Goal: Task Accomplishment & Management: Manage account settings

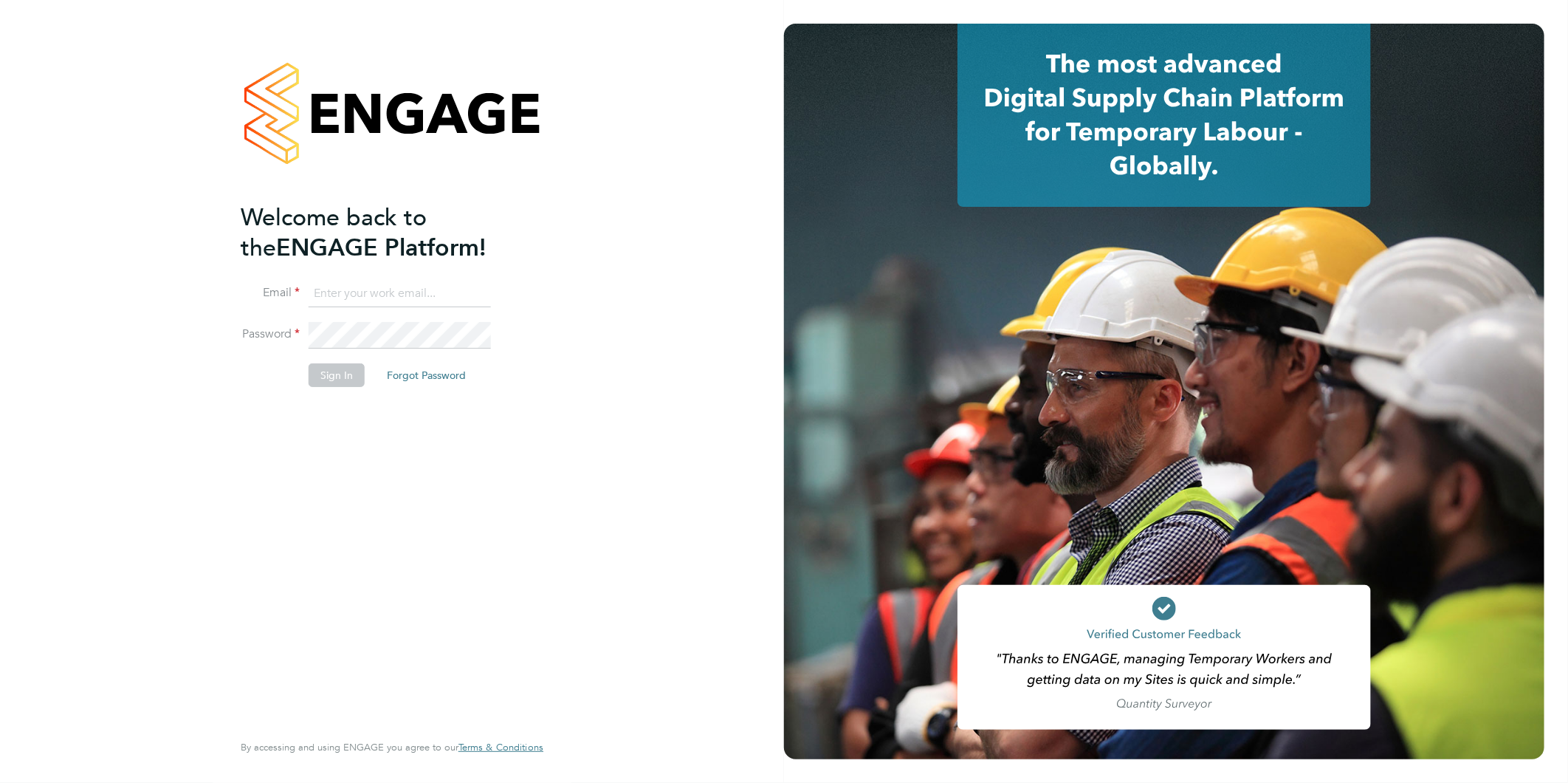
click at [388, 286] on input at bounding box center [400, 293] width 183 height 26
type input "rea.hill@abm.com"
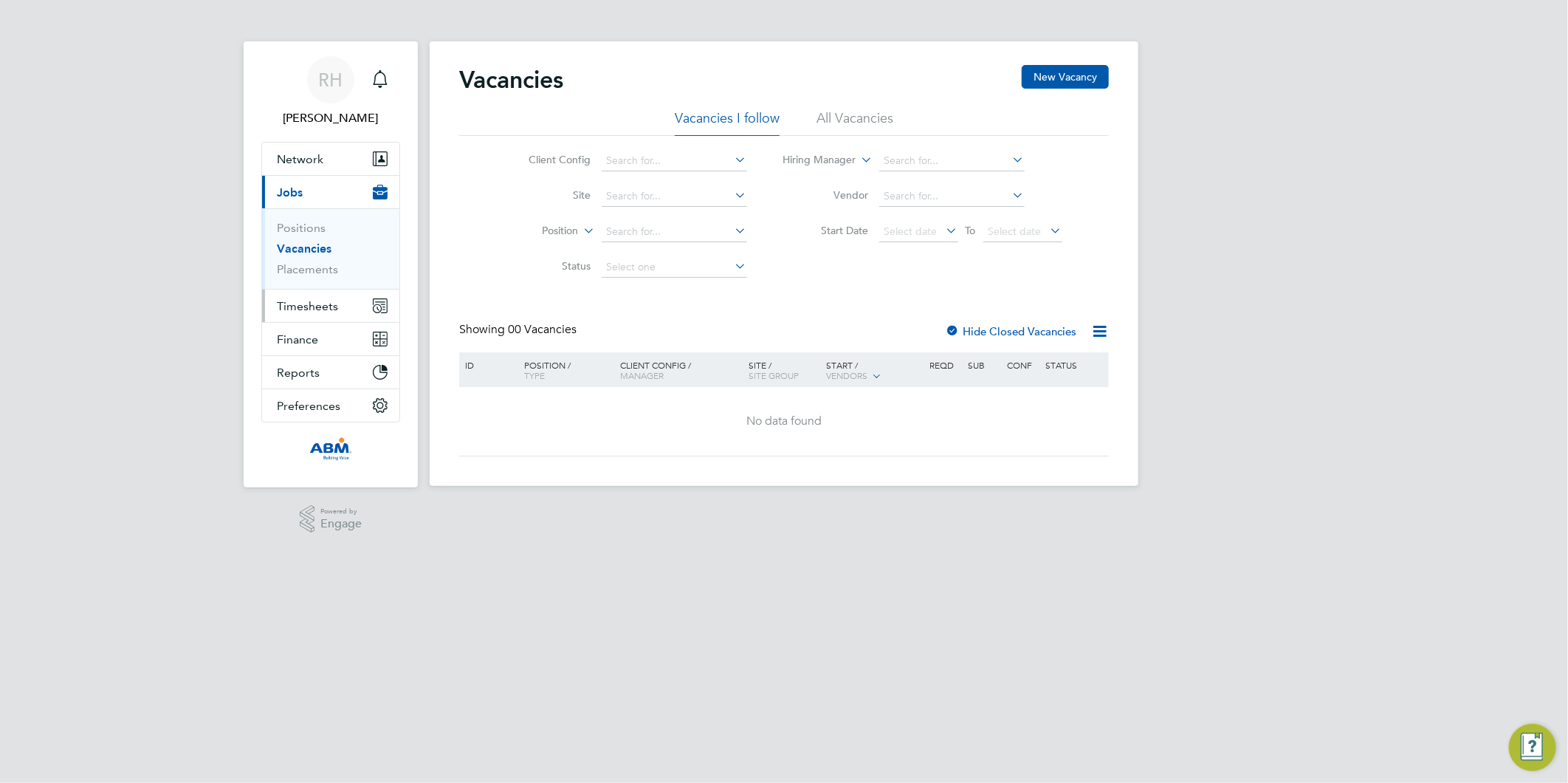
click at [311, 307] on span "Timesheets" at bounding box center [308, 306] width 62 height 14
click at [325, 305] on span "Timesheets" at bounding box center [308, 306] width 62 height 14
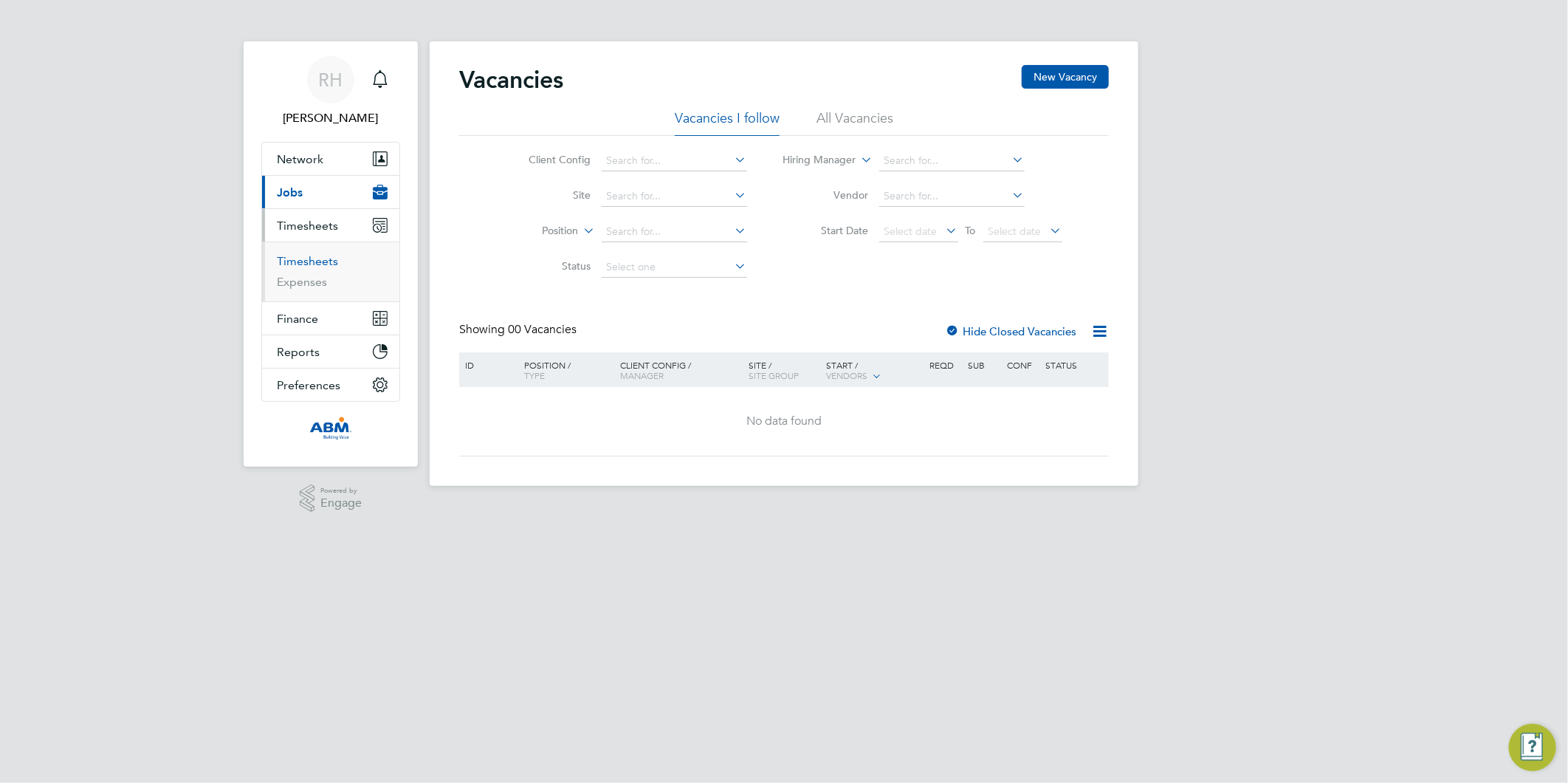
click at [304, 266] on link "Timesheets" at bounding box center [308, 261] width 62 height 14
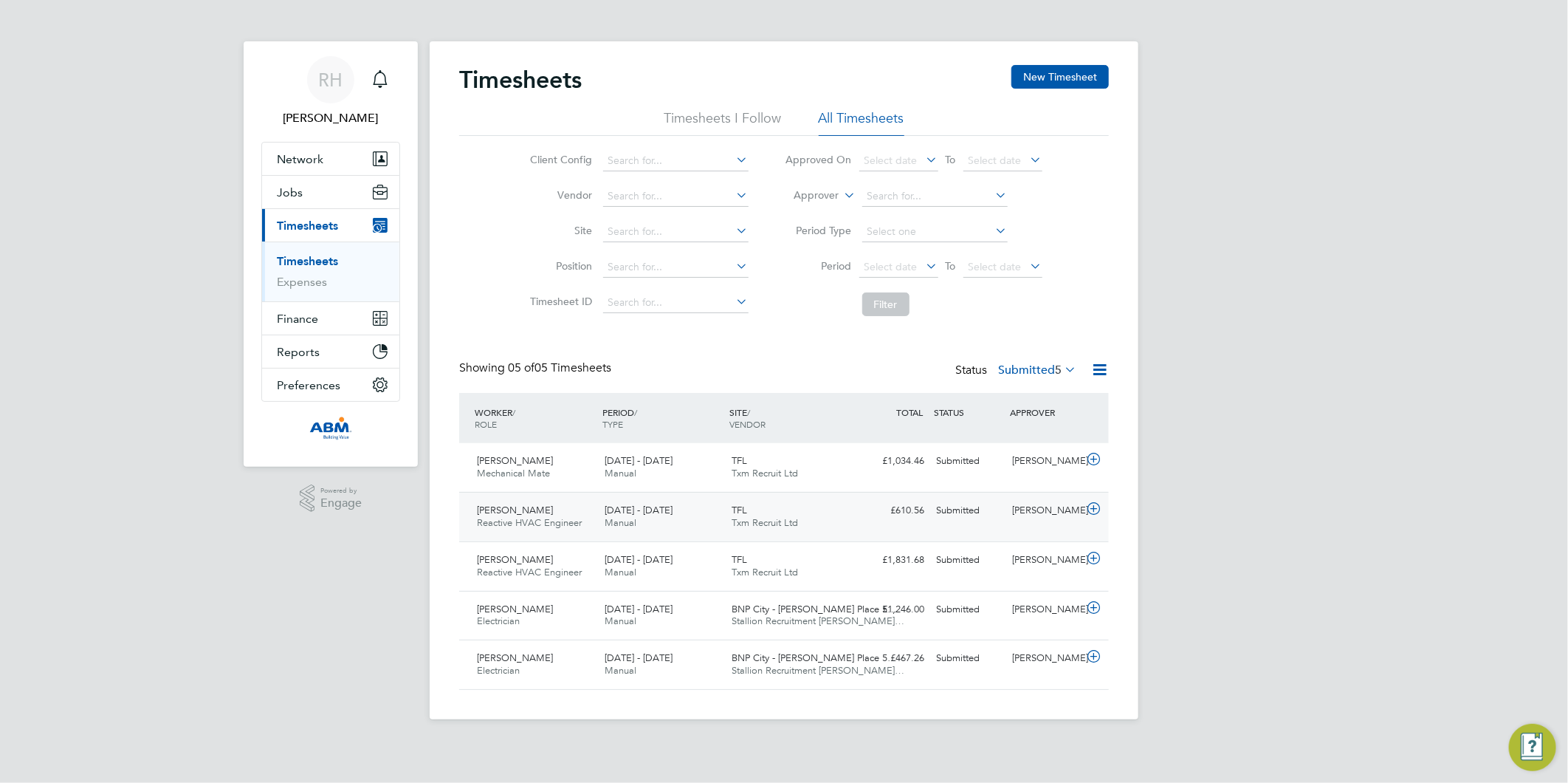
click at [1094, 511] on icon at bounding box center [1094, 509] width 19 height 12
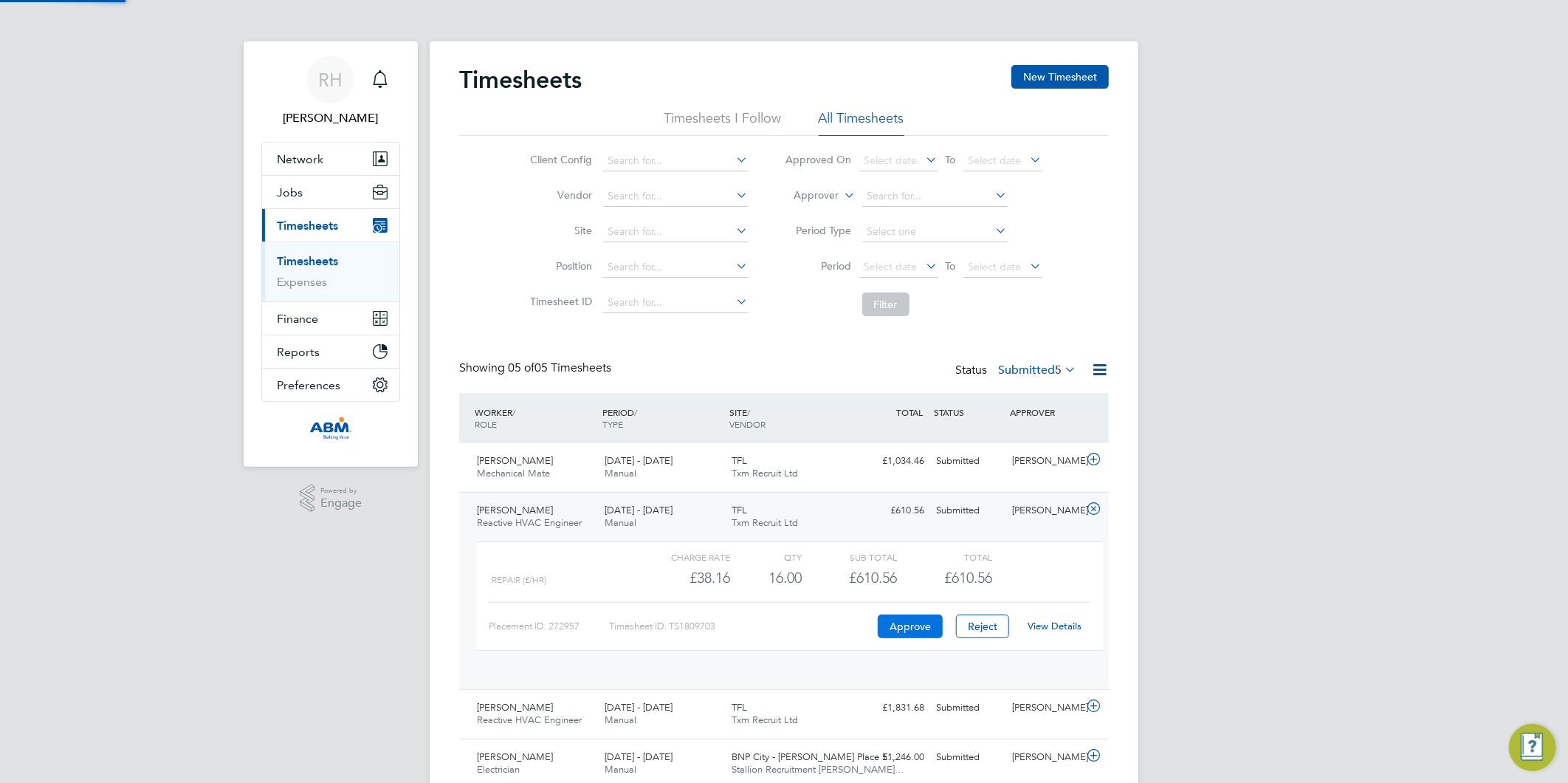
scroll to position [24, 144]
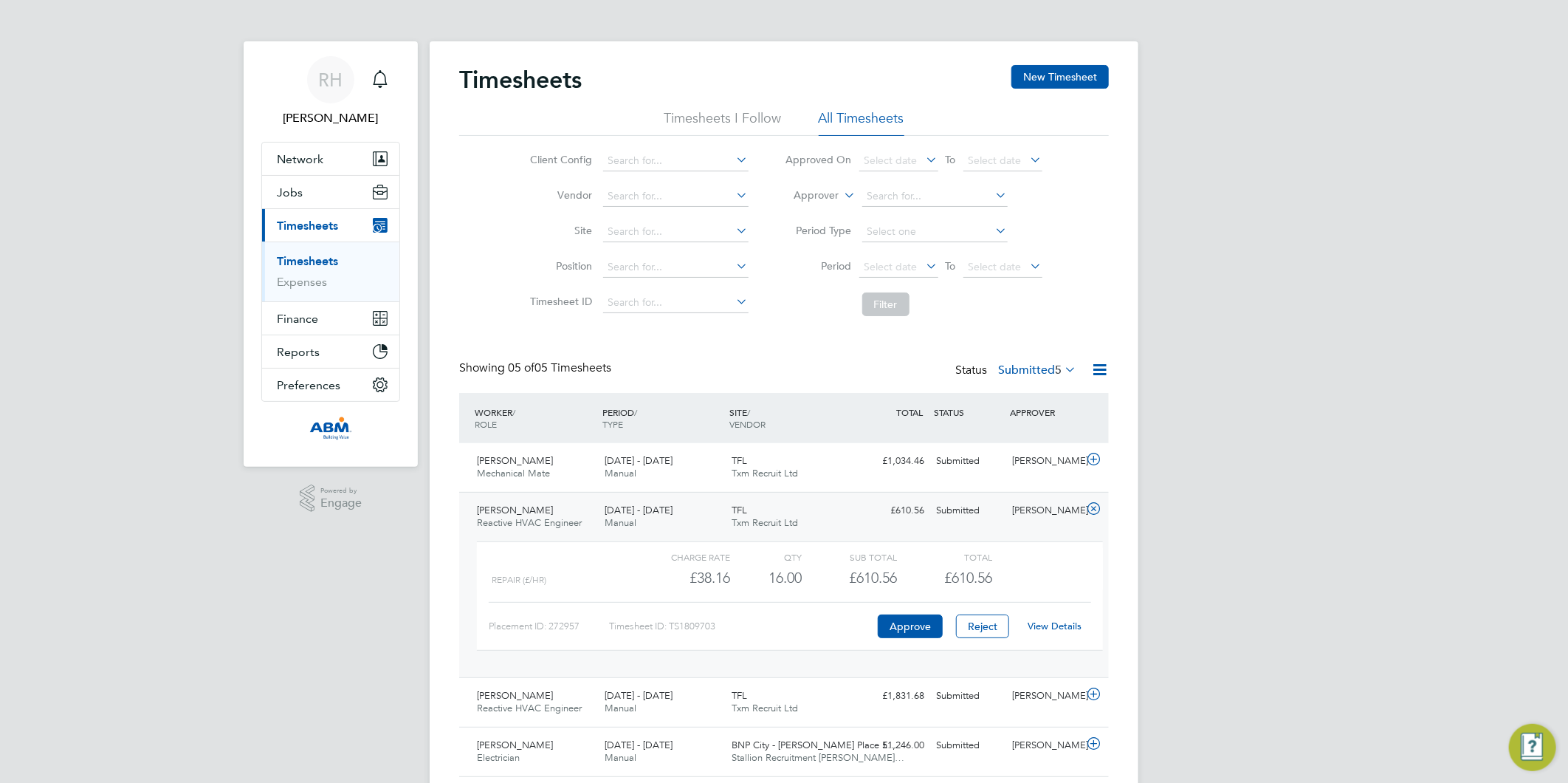
click at [1043, 626] on link "View Details" at bounding box center [1056, 625] width 54 height 13
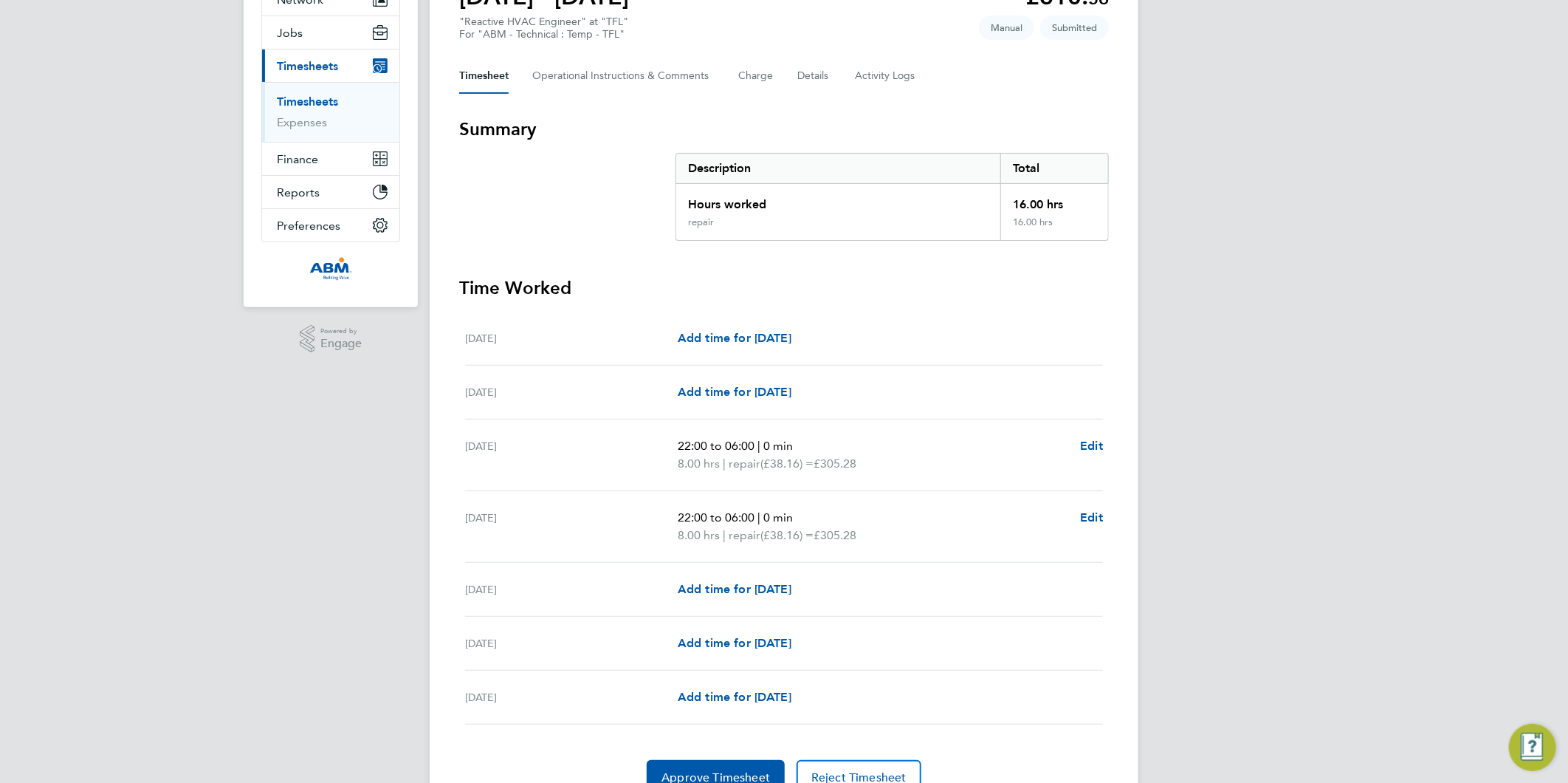
scroll to position [164, 0]
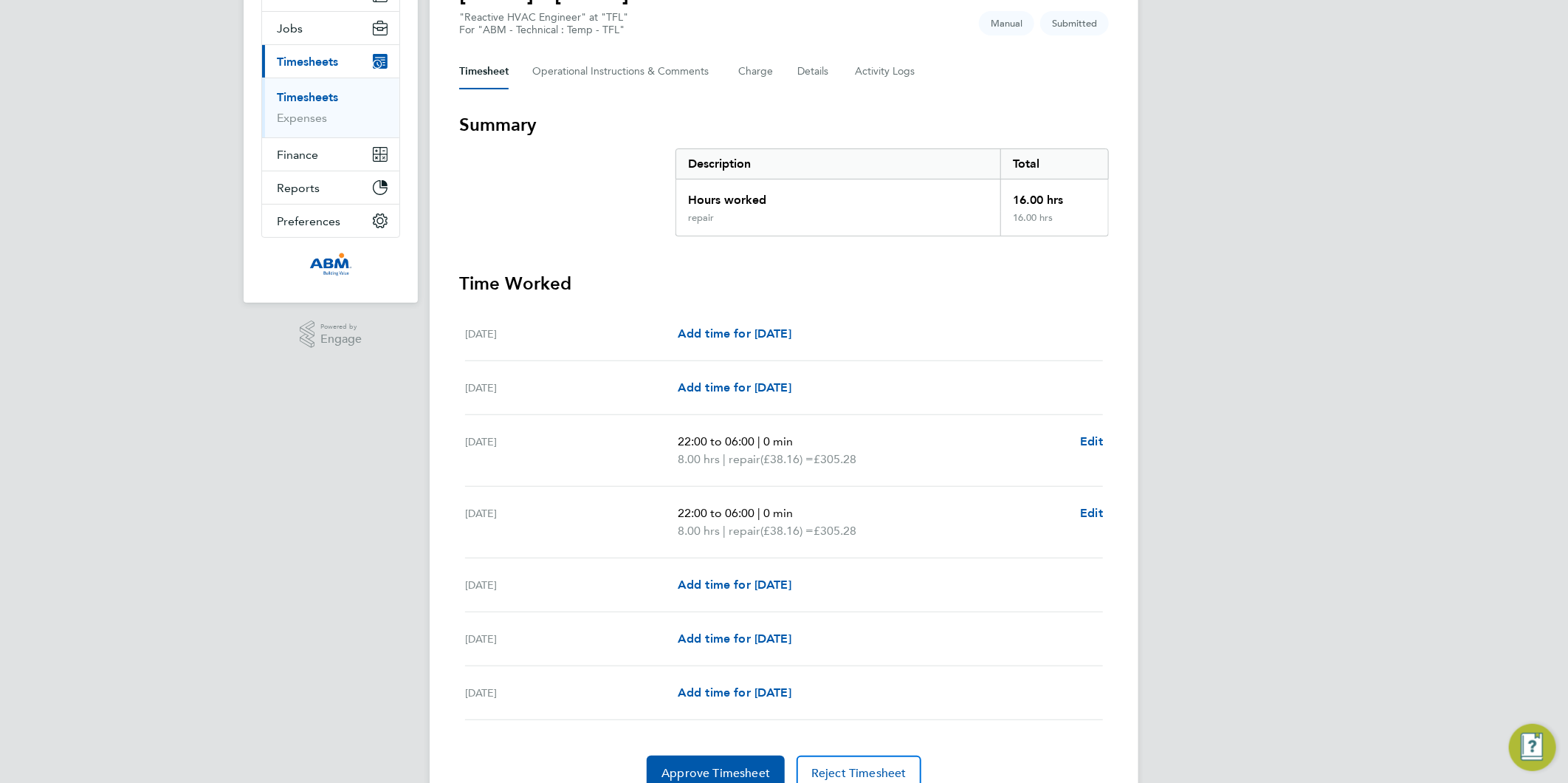
click at [308, 96] on link "Timesheets" at bounding box center [308, 97] width 62 height 14
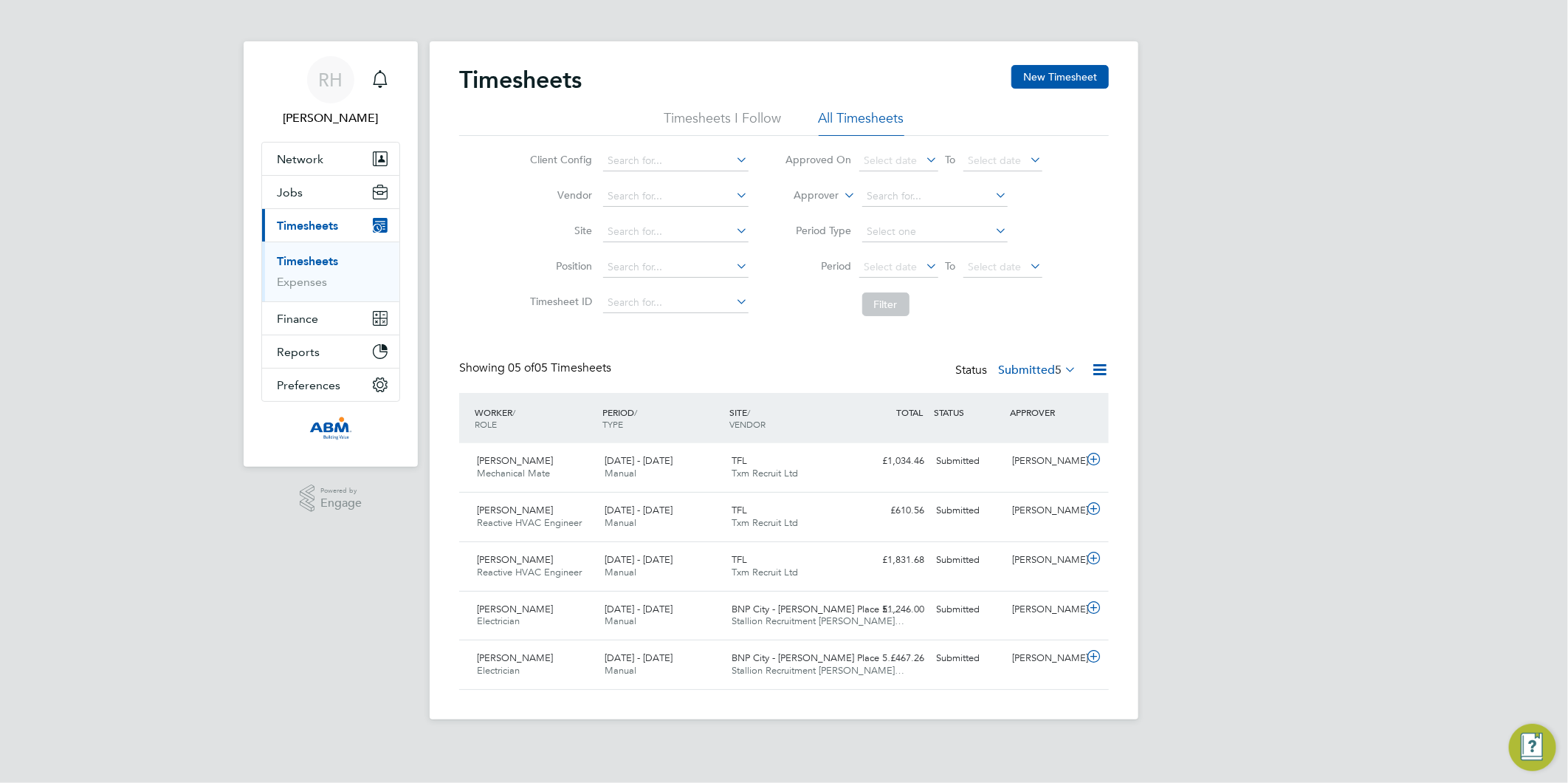
click at [1100, 366] on icon at bounding box center [1099, 370] width 19 height 19
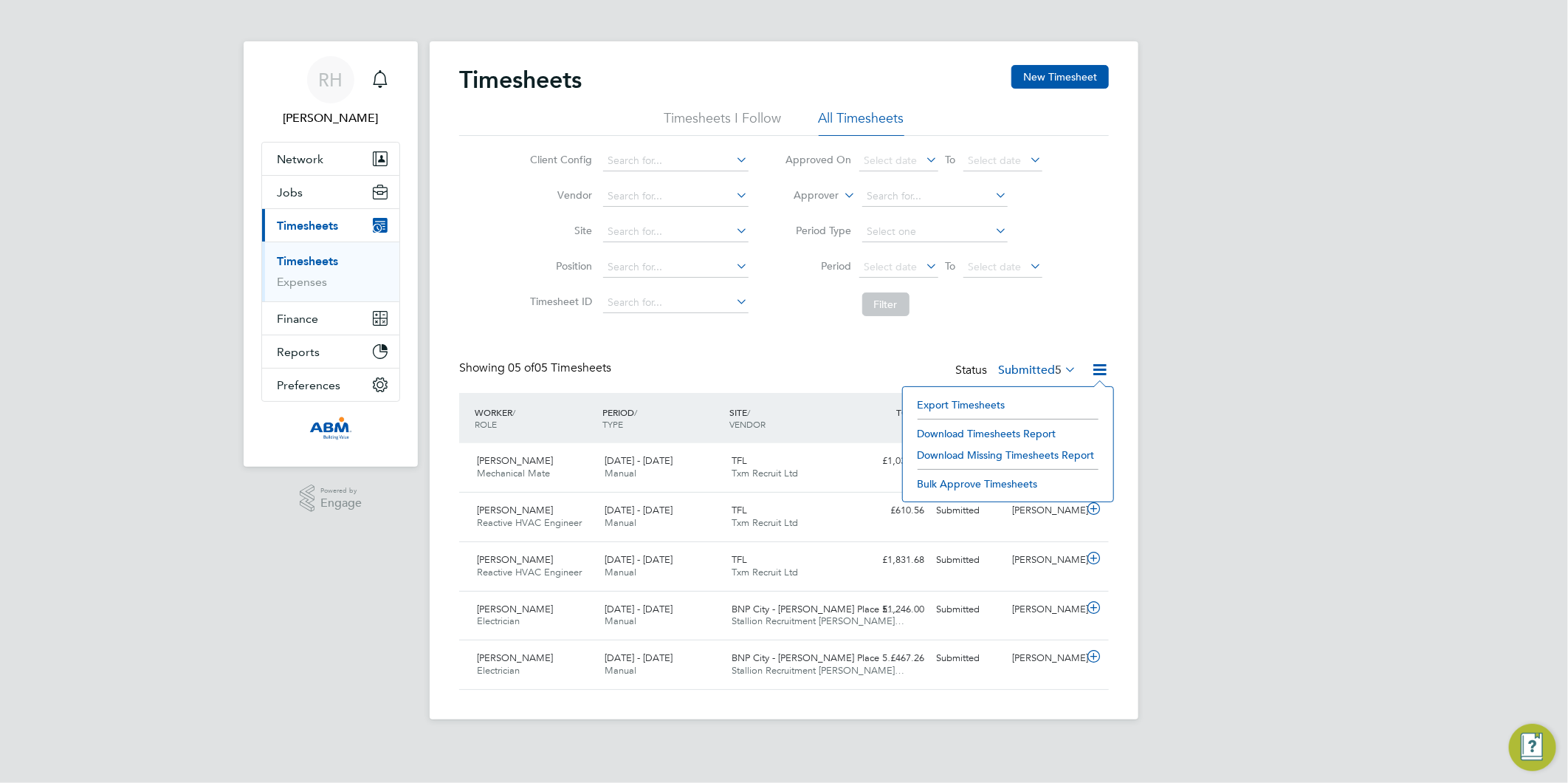
click at [1060, 371] on span "5" at bounding box center [1058, 370] width 7 height 15
click at [1028, 456] on li "Approved" at bounding box center [1017, 459] width 68 height 21
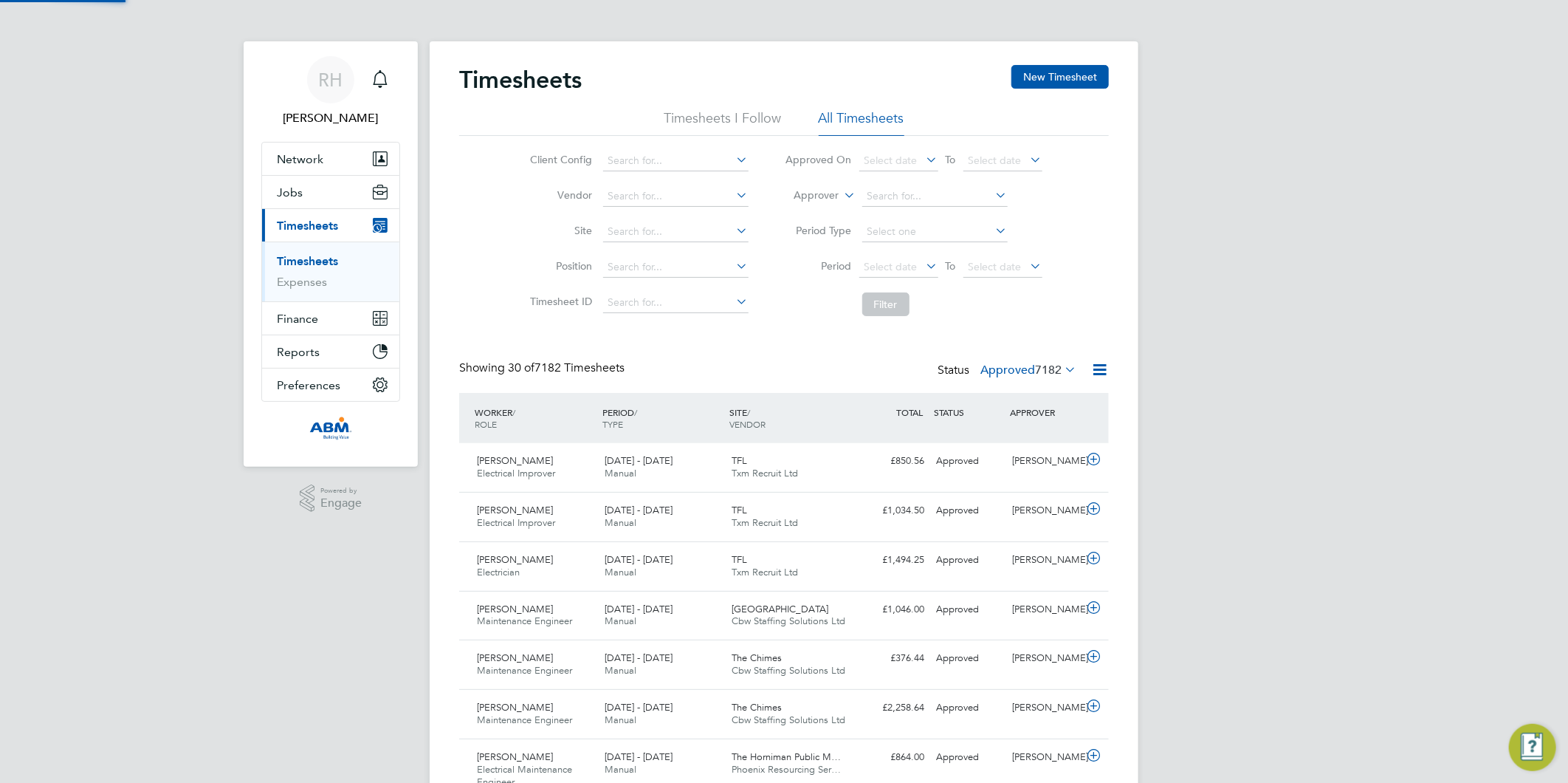
scroll to position [8, 8]
click at [1101, 365] on icon at bounding box center [1099, 370] width 19 height 19
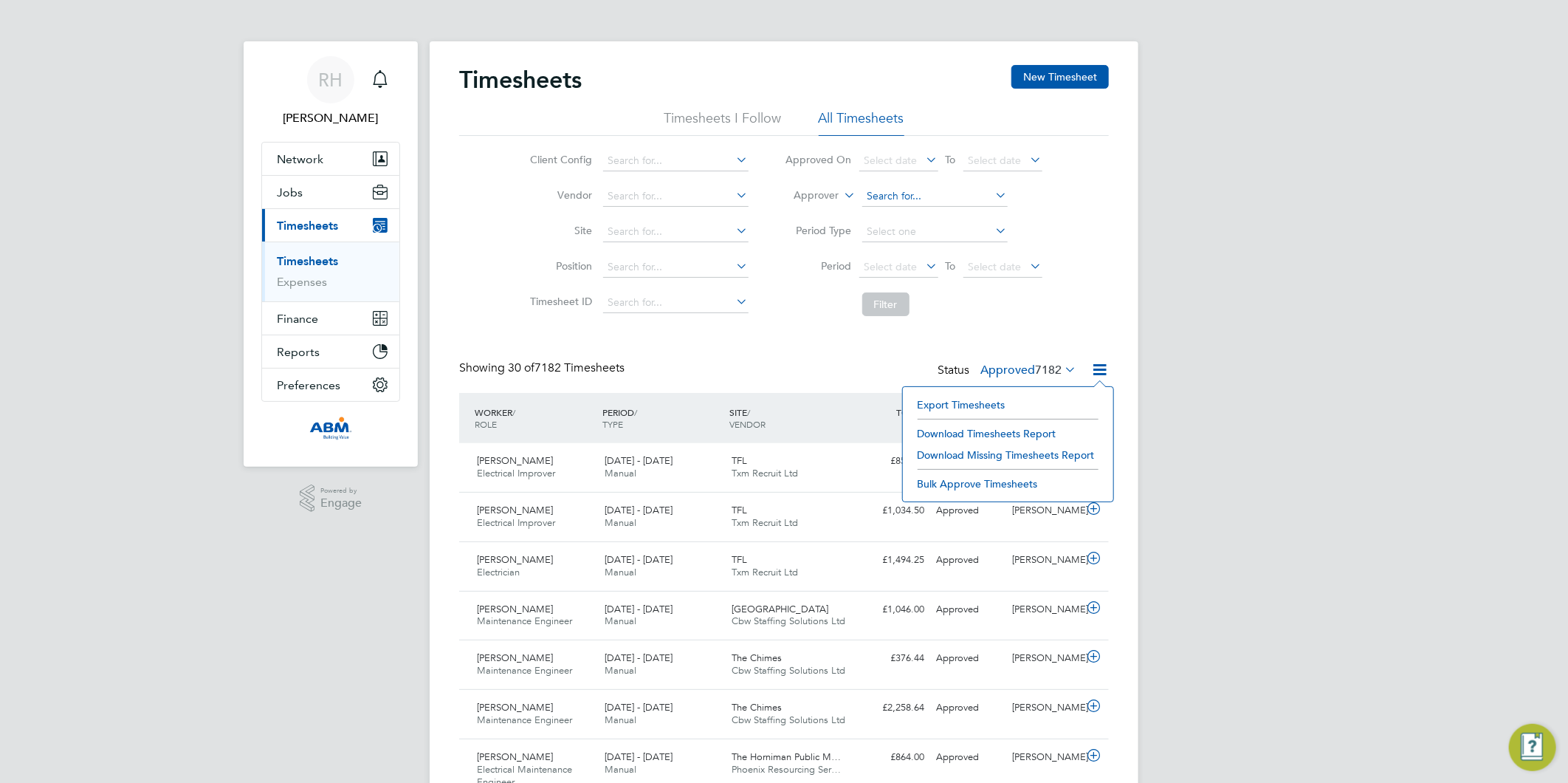
click at [896, 192] on input at bounding box center [935, 197] width 146 height 21
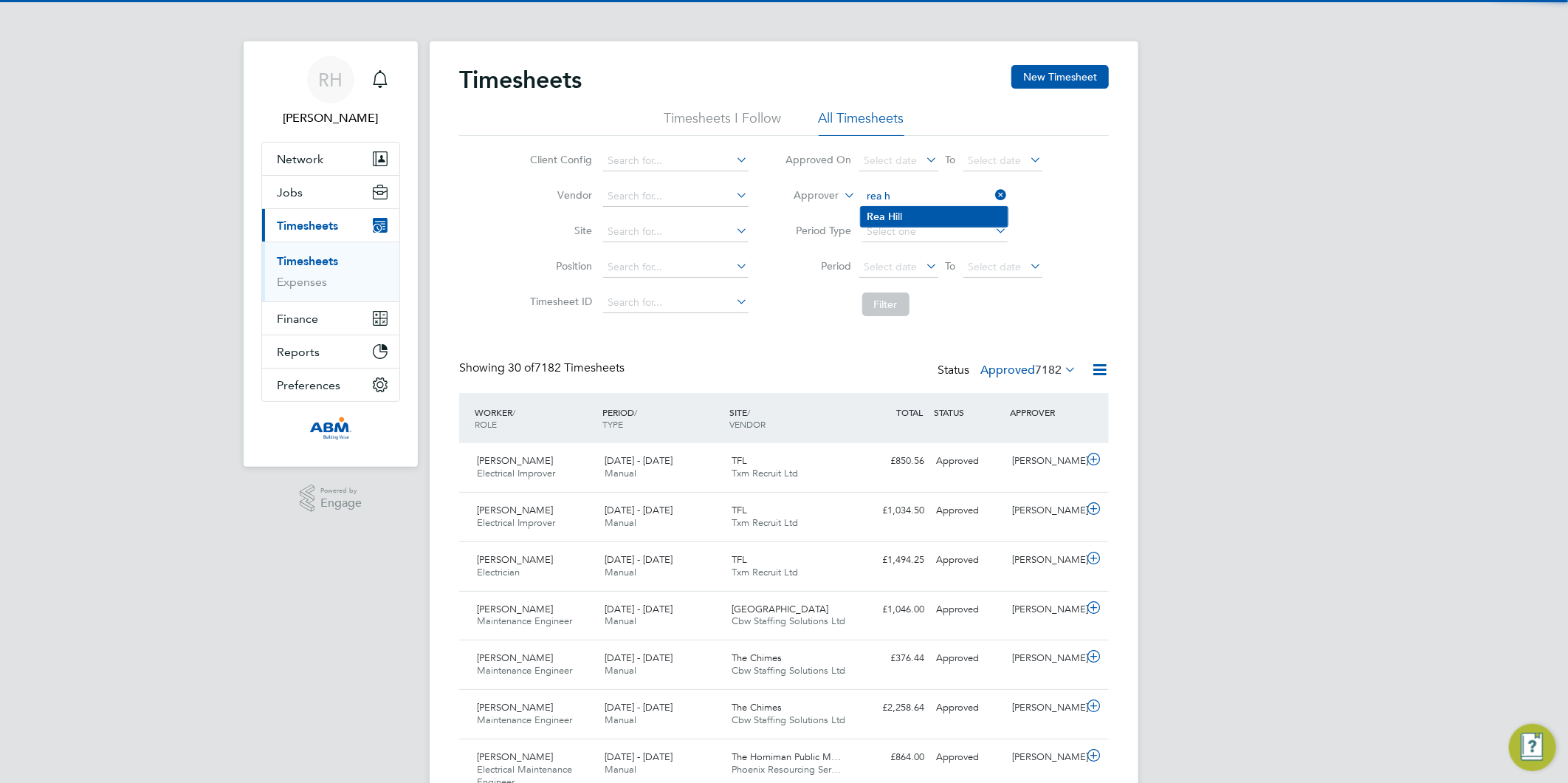
click at [896, 210] on li "Rea H ill" at bounding box center [935, 216] width 147 height 20
type input "[PERSON_NAME]"
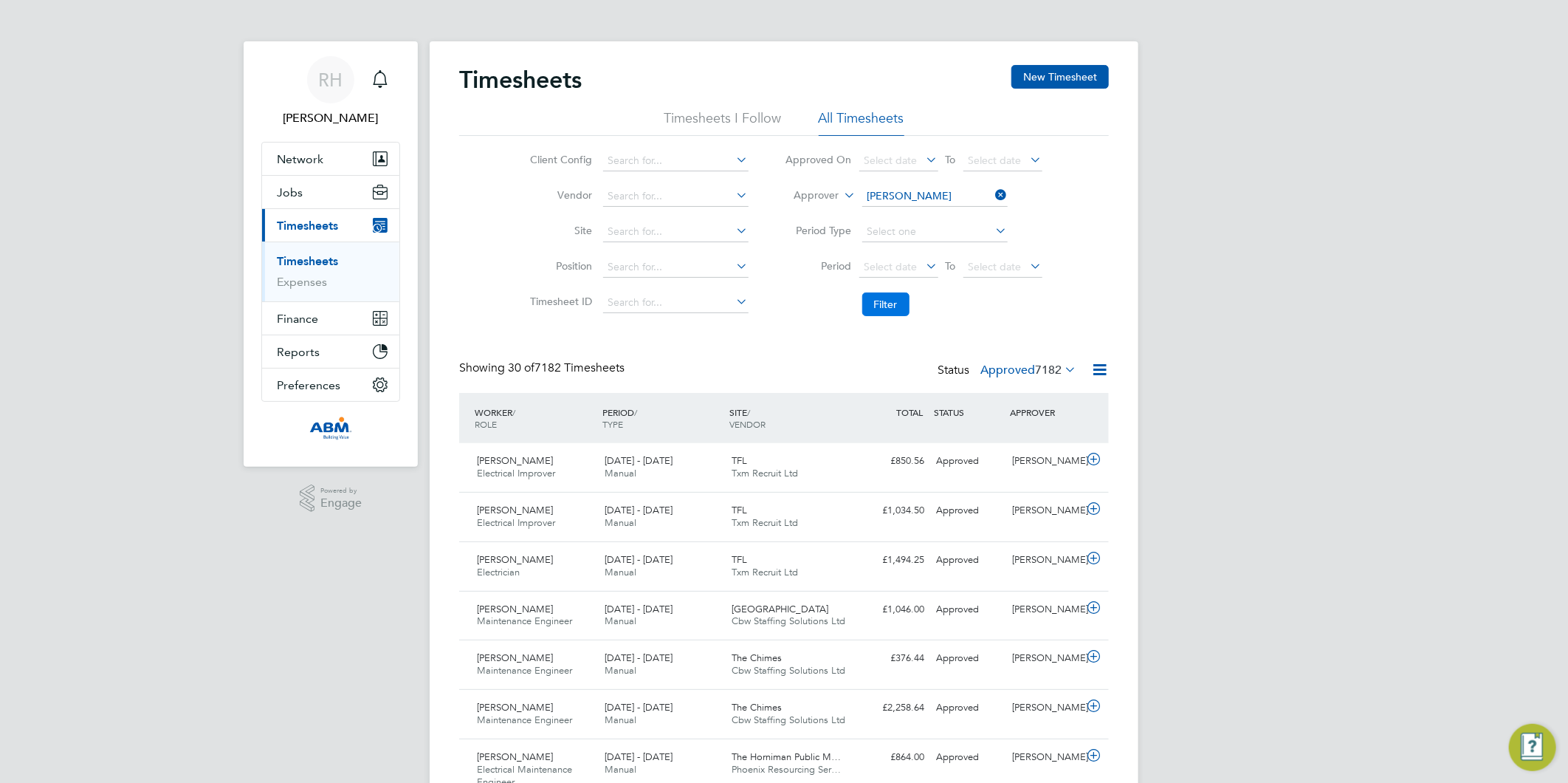
click at [889, 298] on button "Filter" at bounding box center [886, 304] width 47 height 23
click at [1103, 373] on icon at bounding box center [1099, 370] width 19 height 19
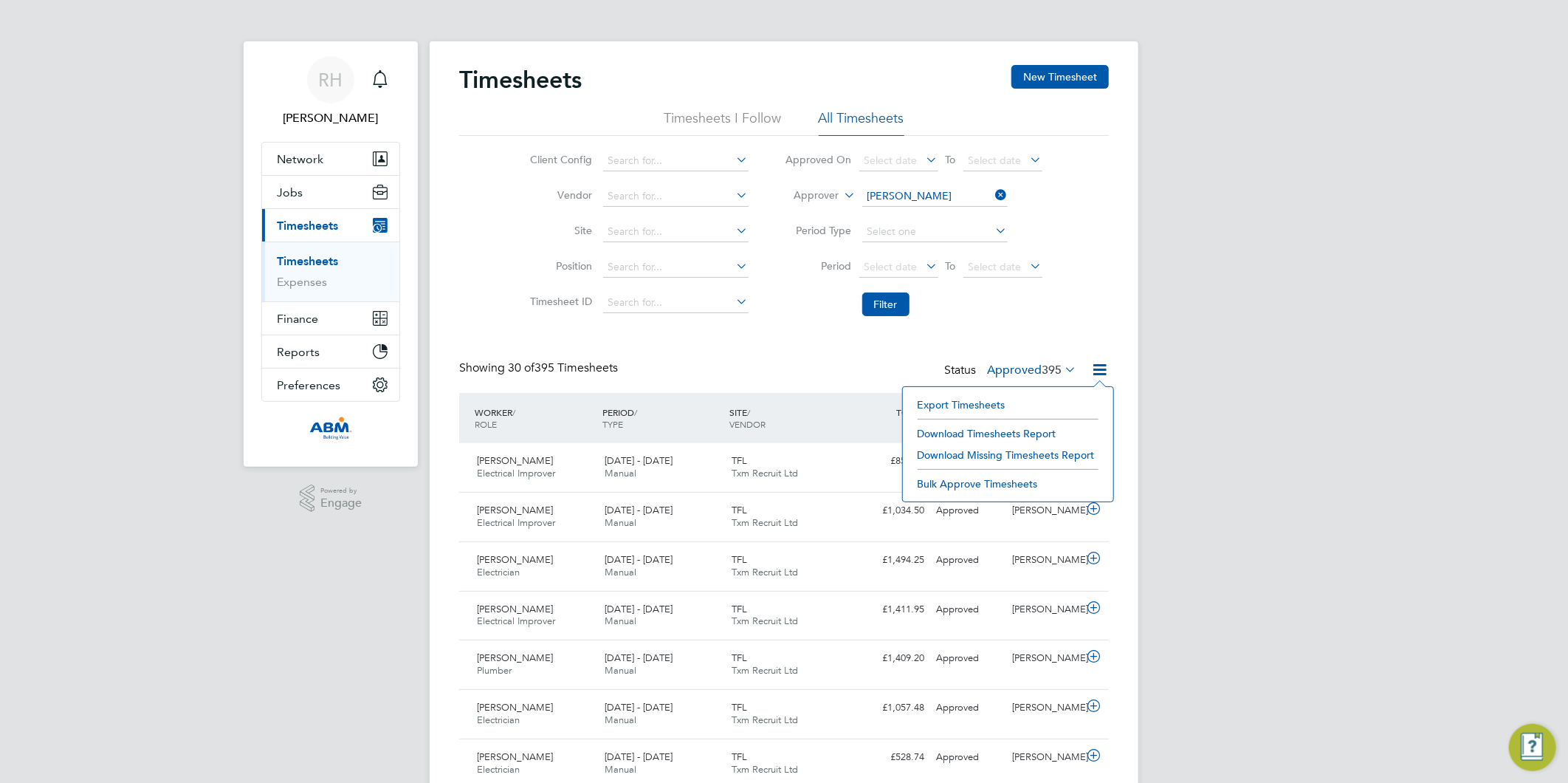
click at [1035, 431] on li "Download Timesheets Report" at bounding box center [1008, 434] width 195 height 21
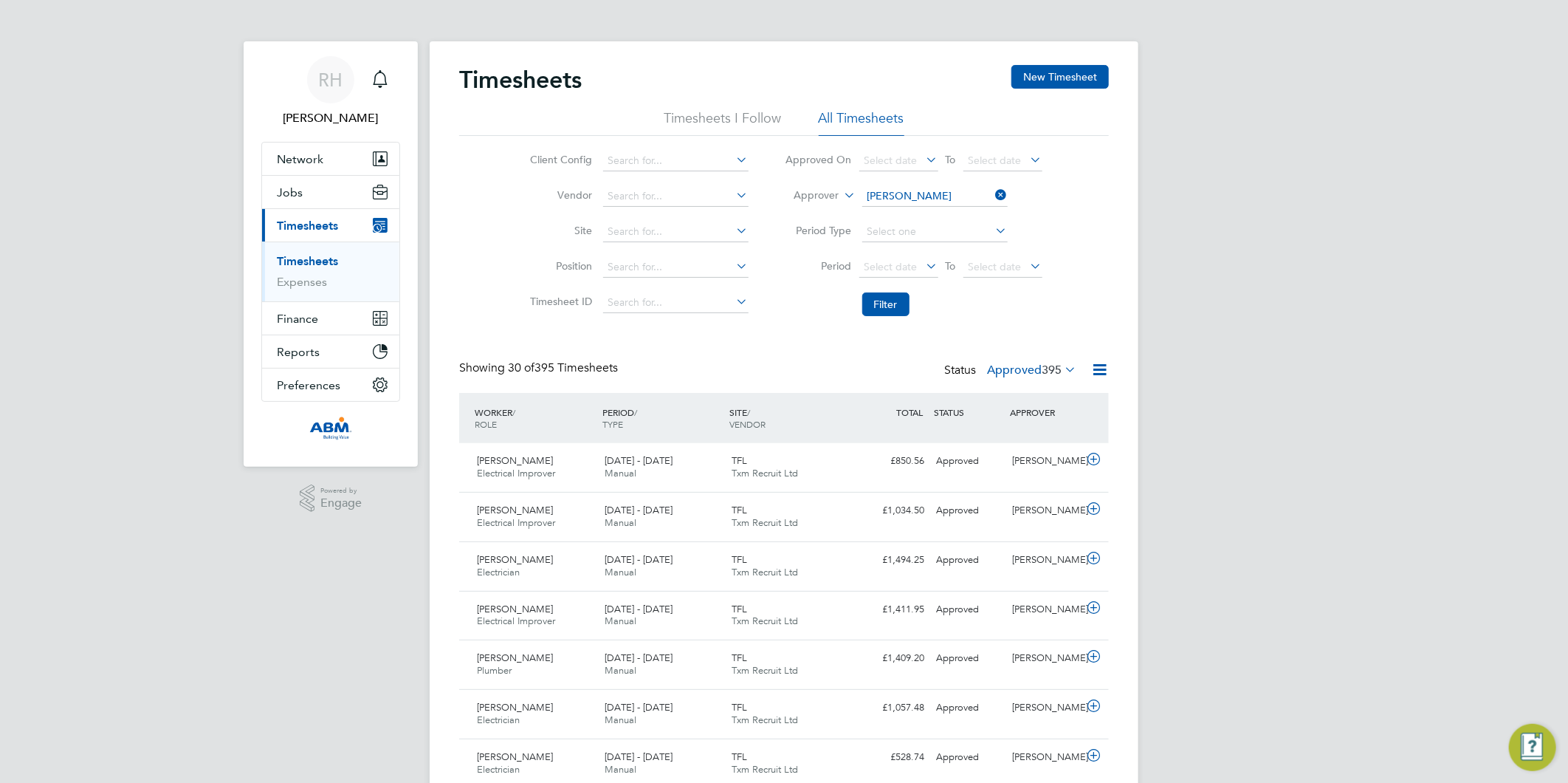
click at [993, 201] on icon at bounding box center [993, 195] width 0 height 21
click at [1062, 367] on icon at bounding box center [1062, 370] width 0 height 21
click at [1016, 439] on li "Submitted" at bounding box center [1018, 437] width 68 height 21
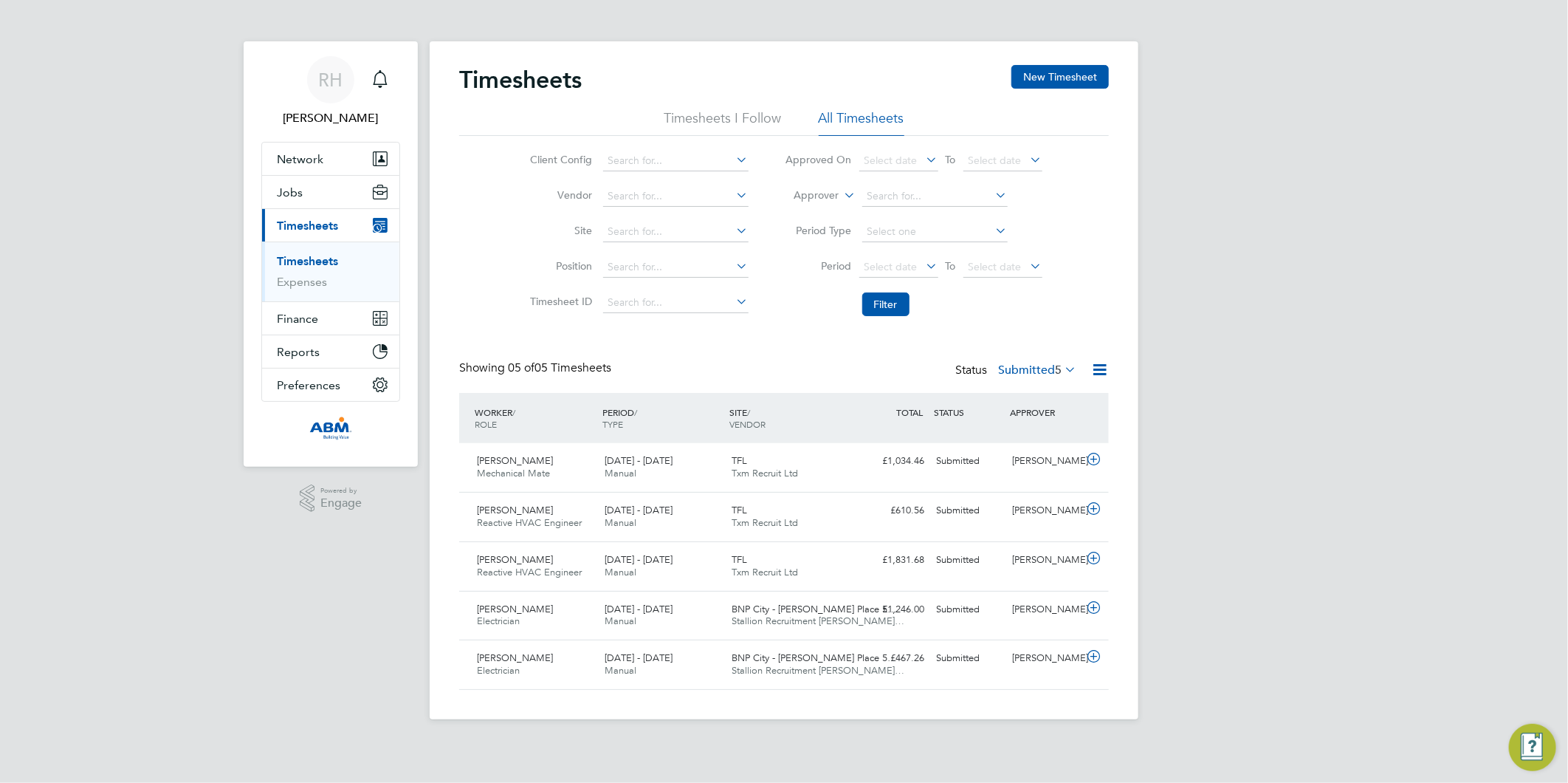
scroll to position [37, 128]
click at [313, 286] on link "Expenses" at bounding box center [302, 282] width 50 height 14
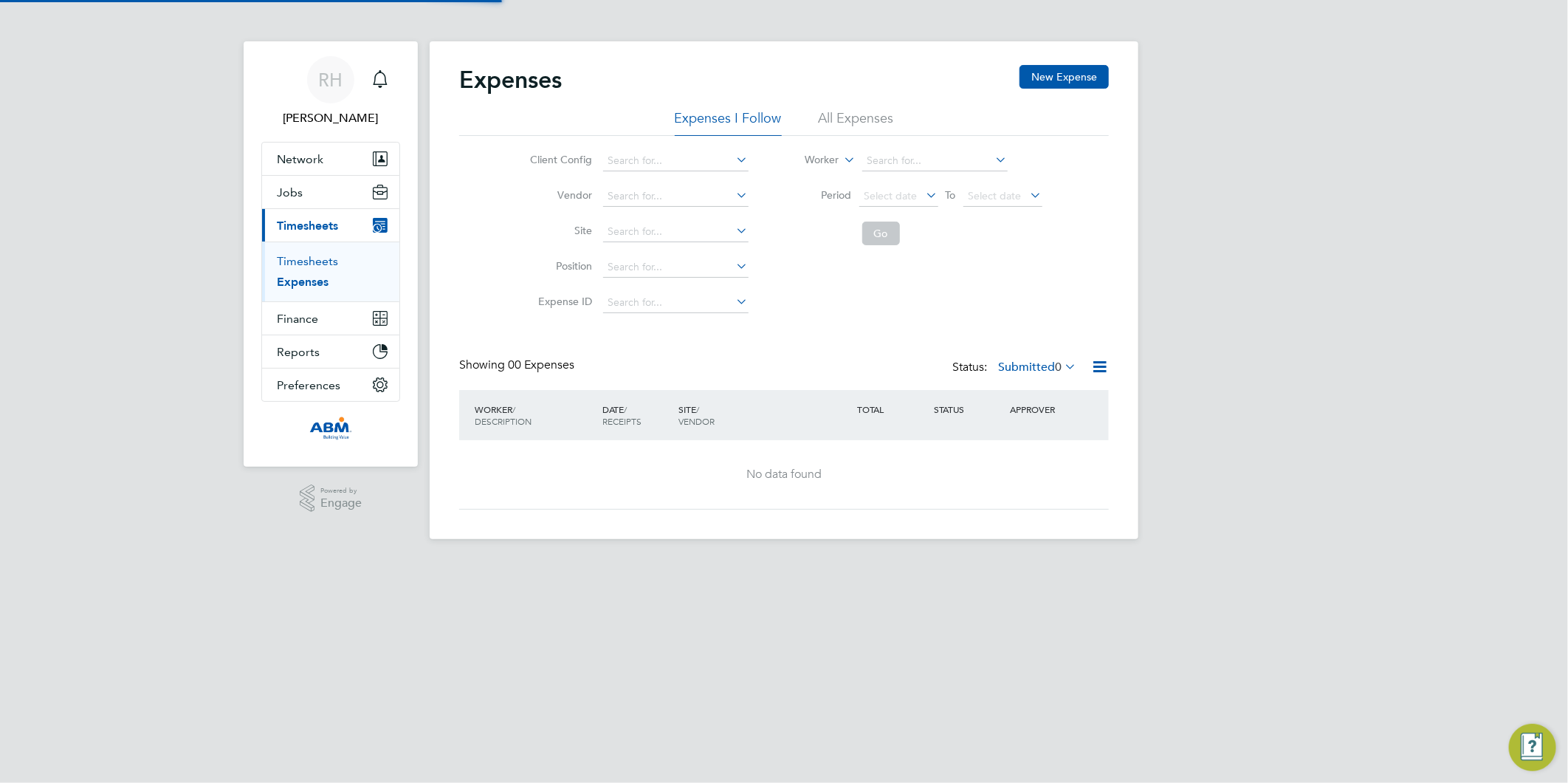
click at [301, 263] on link "Timesheets" at bounding box center [308, 261] width 62 height 14
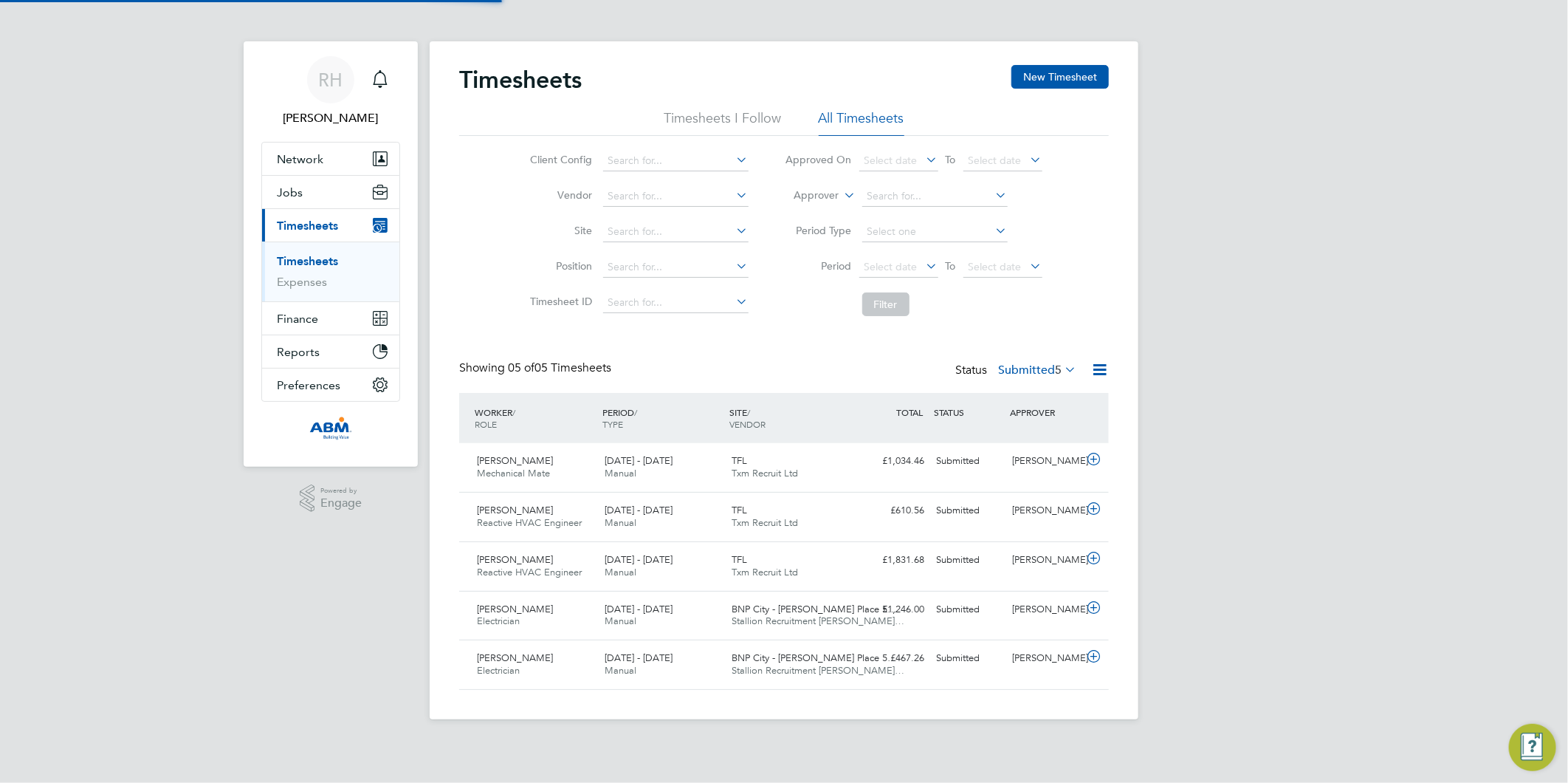
scroll to position [37, 128]
click at [437, 525] on div "Timesheets New Timesheet Timesheets I Follow All Timesheets Client Config Vendo…" at bounding box center [784, 380] width 708 height 678
click at [1094, 561] on icon at bounding box center [1094, 558] width 19 height 12
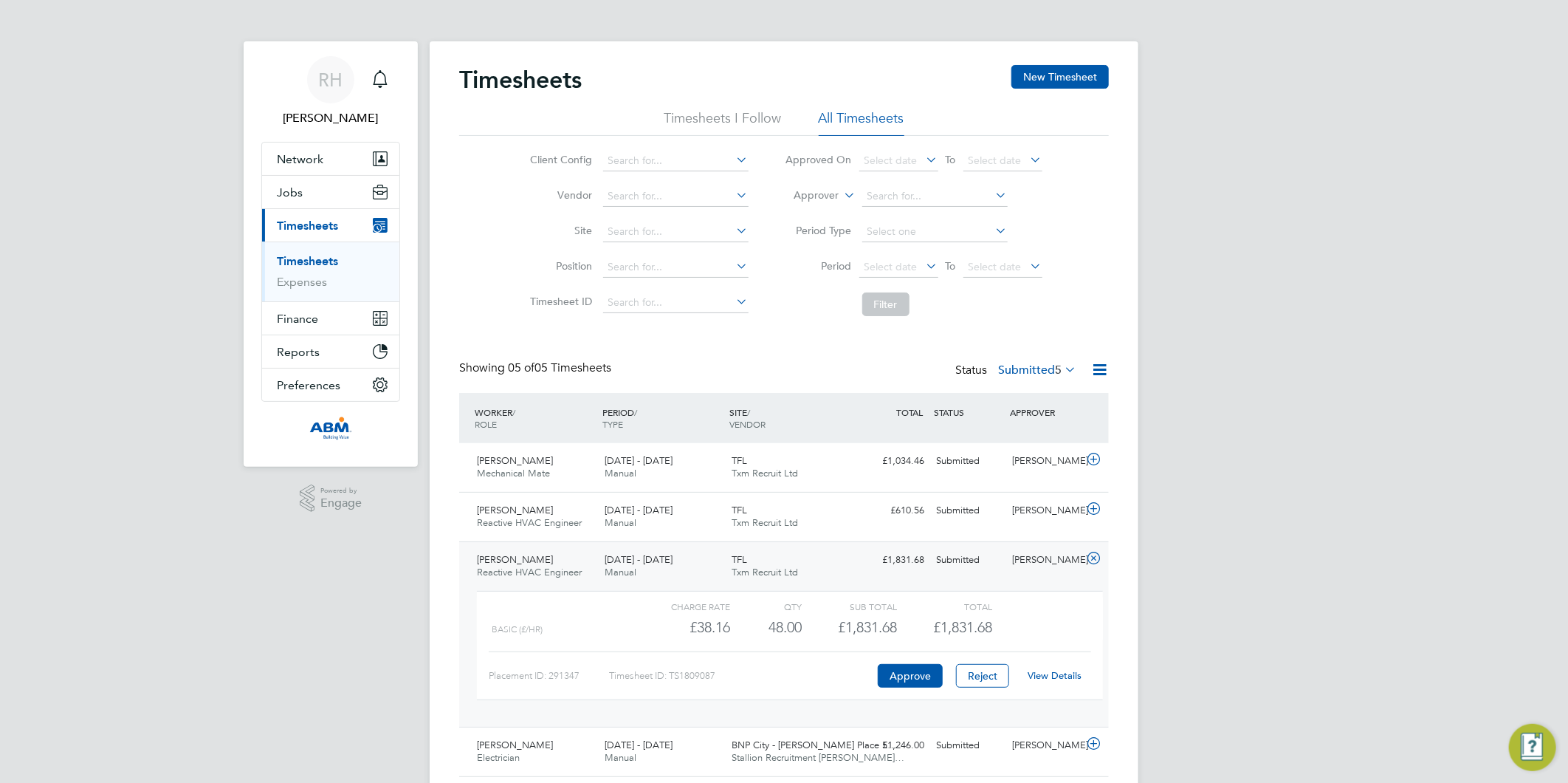
click at [1054, 673] on link "View Details" at bounding box center [1056, 675] width 54 height 13
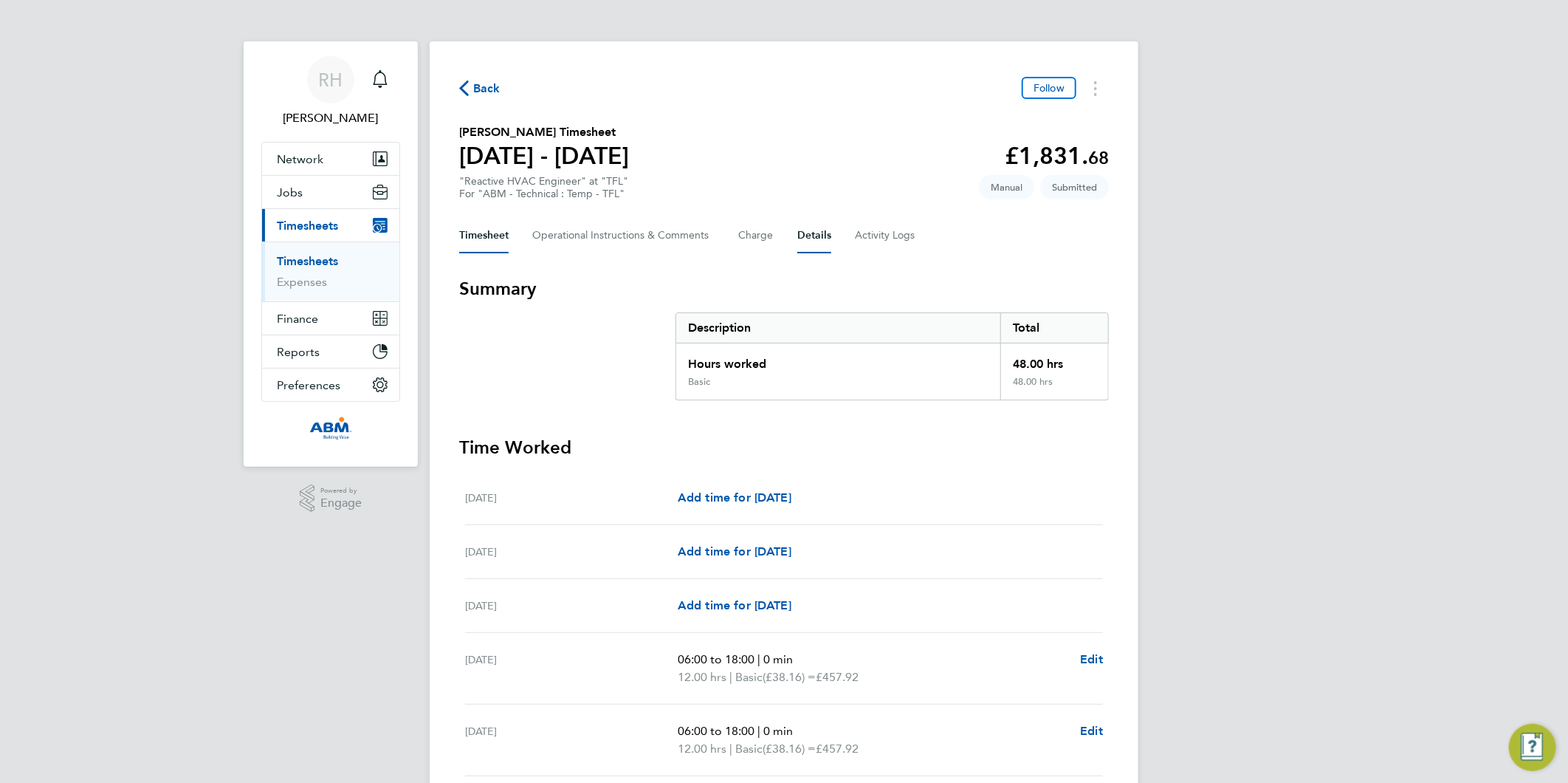
click at [822, 234] on button "Details" at bounding box center [814, 235] width 34 height 35
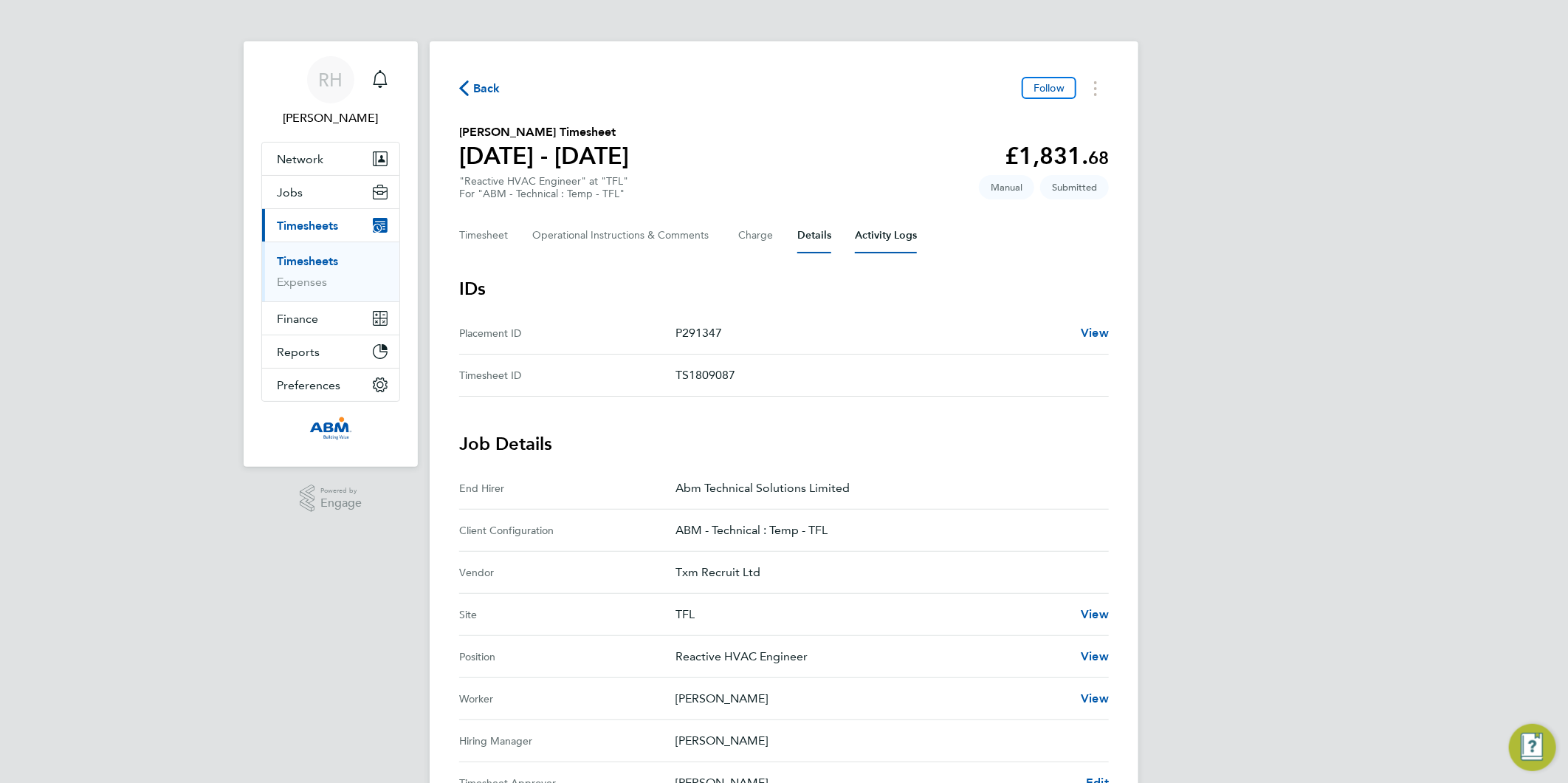
click at [866, 238] on Logs-tab "Activity Logs" at bounding box center [886, 235] width 62 height 35
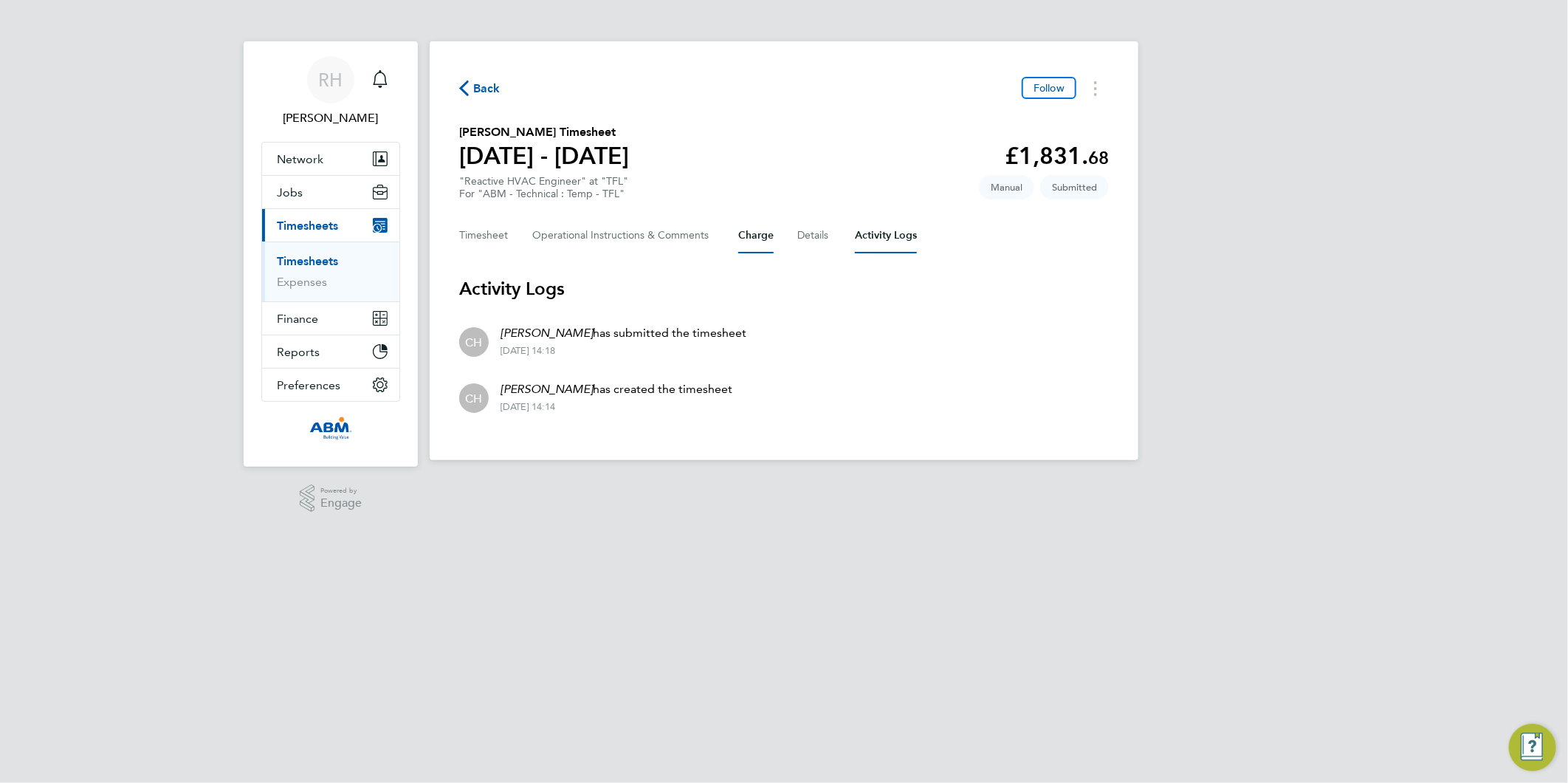
click at [765, 240] on button "Charge" at bounding box center [756, 235] width 35 height 35
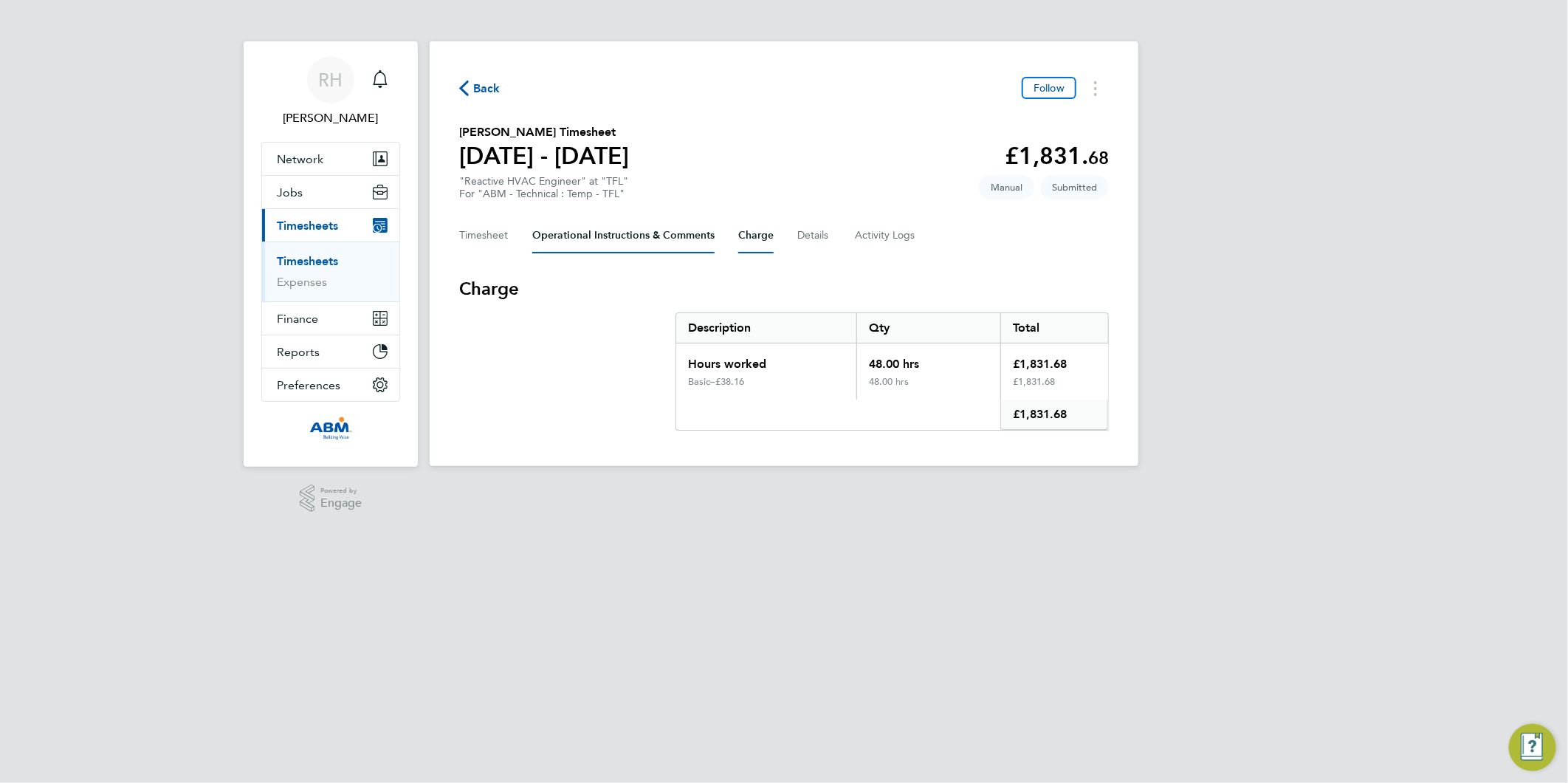
click at [600, 243] on Comments-tab "Operational Instructions & Comments" at bounding box center [624, 235] width 183 height 35
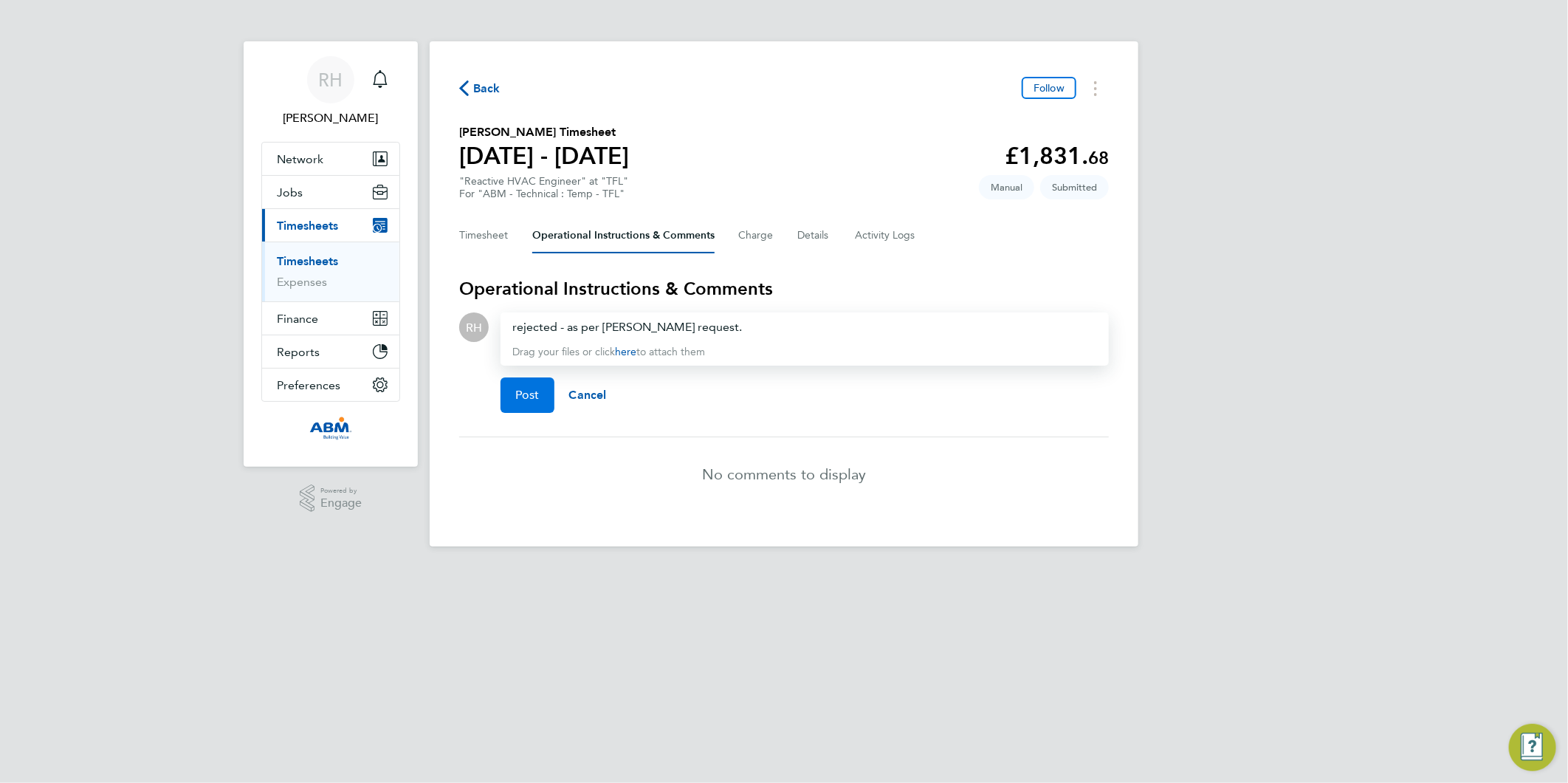
click at [527, 388] on span "Post" at bounding box center [527, 395] width 24 height 15
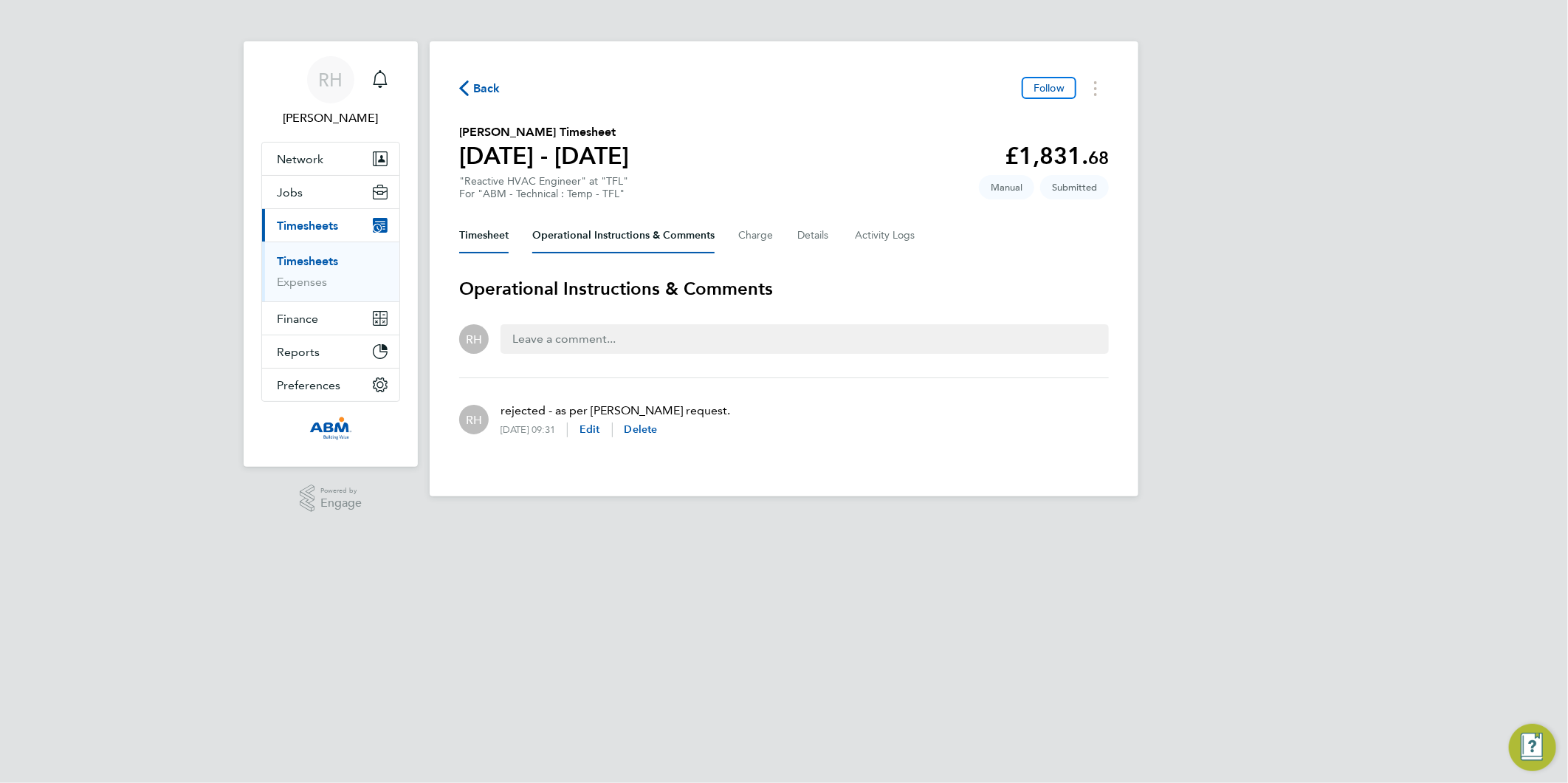
click at [491, 234] on button "Timesheet" at bounding box center [484, 235] width 50 height 35
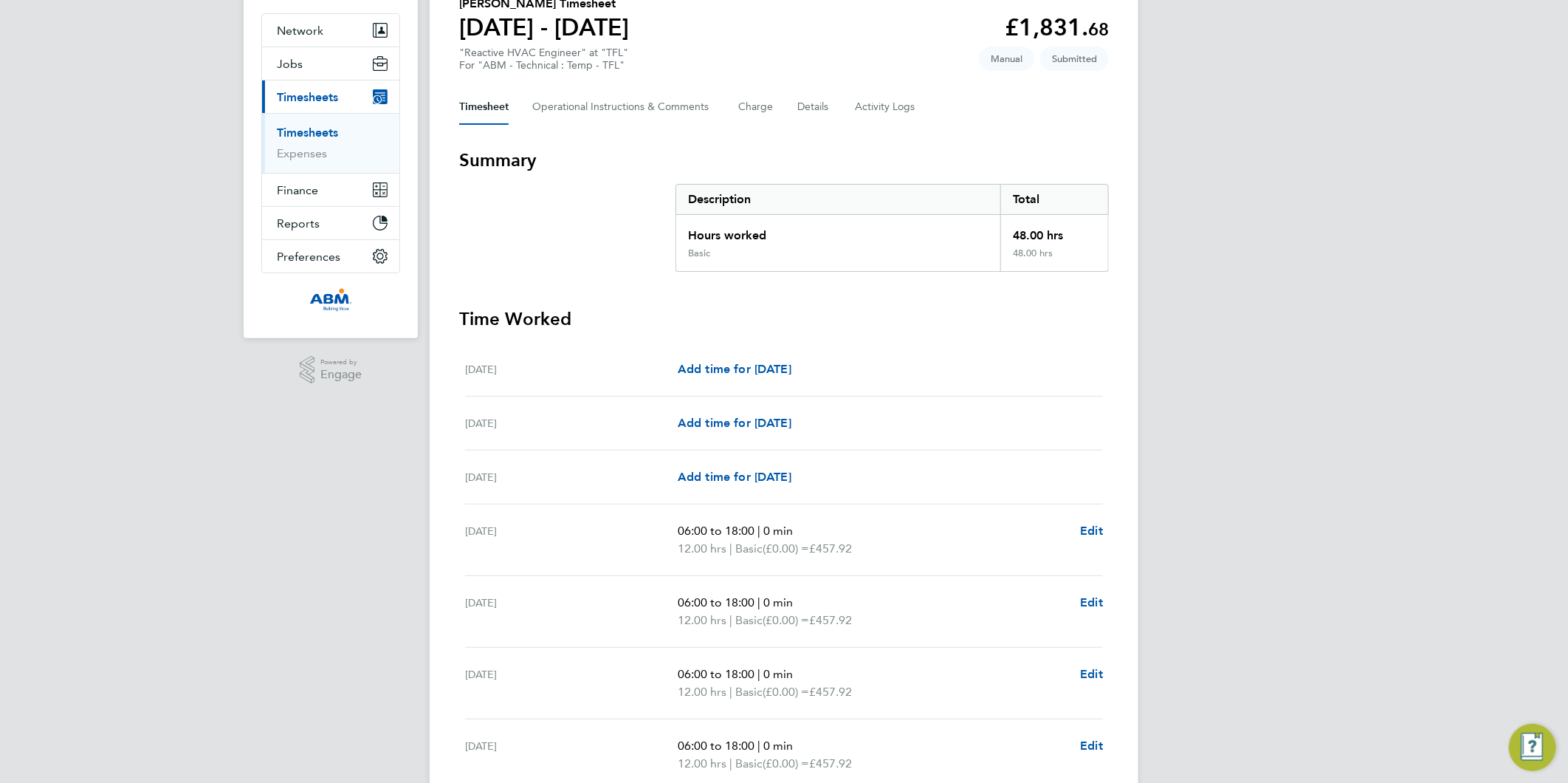
scroll to position [265, 0]
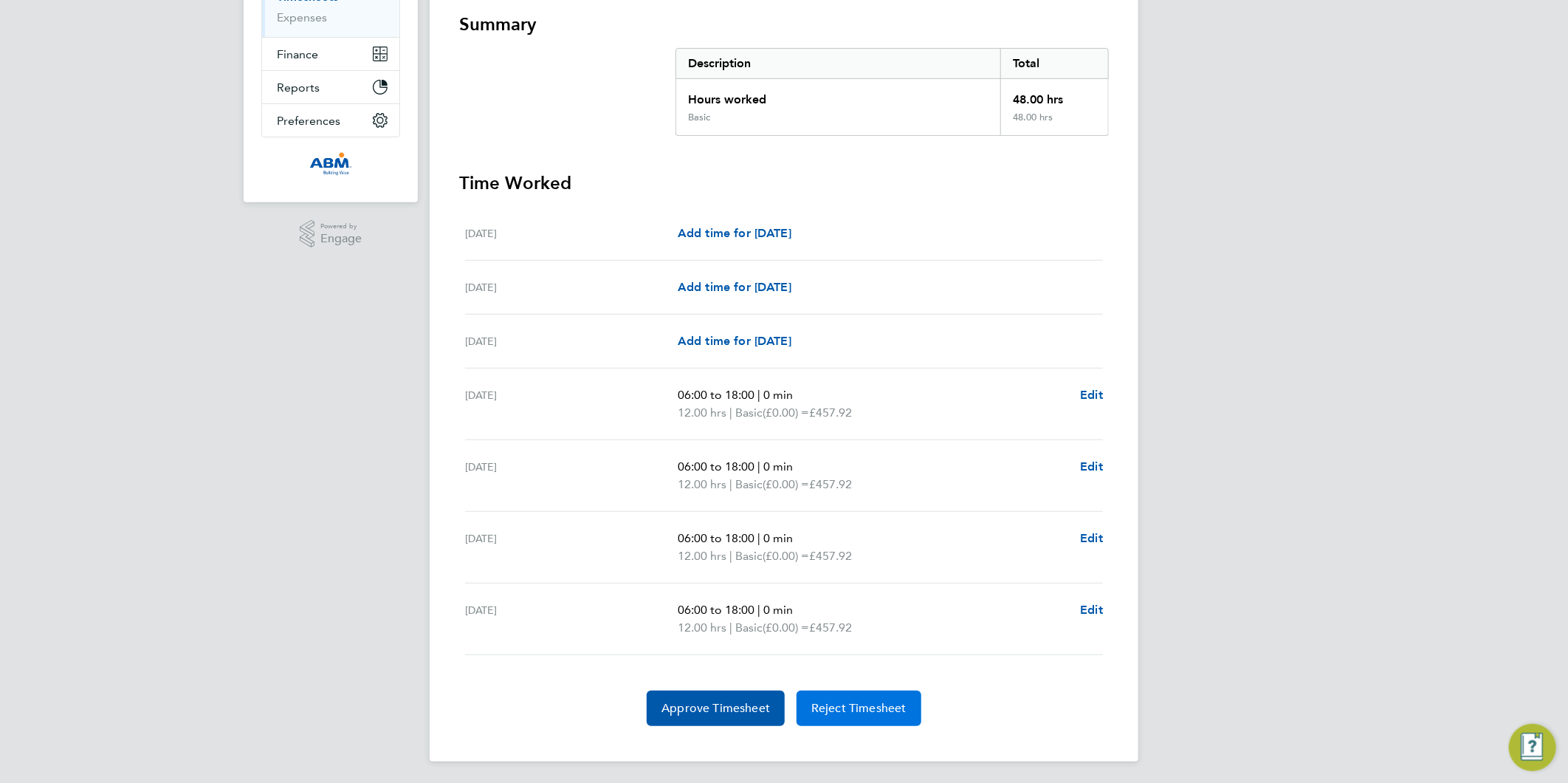
click at [832, 696] on button "Reject Timesheet" at bounding box center [859, 708] width 125 height 35
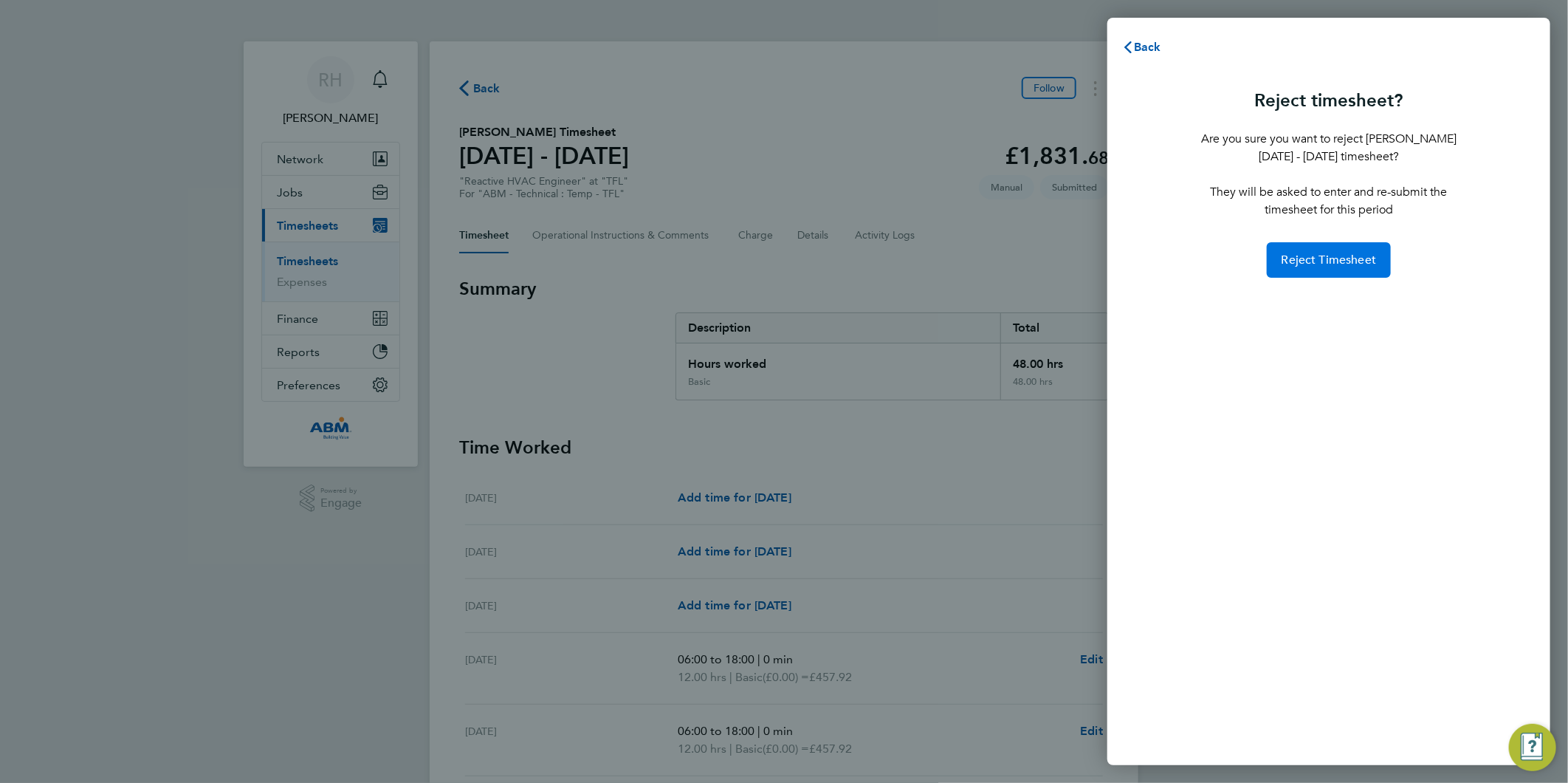
click at [1349, 260] on span "Reject Timesheet" at bounding box center [1329, 260] width 95 height 15
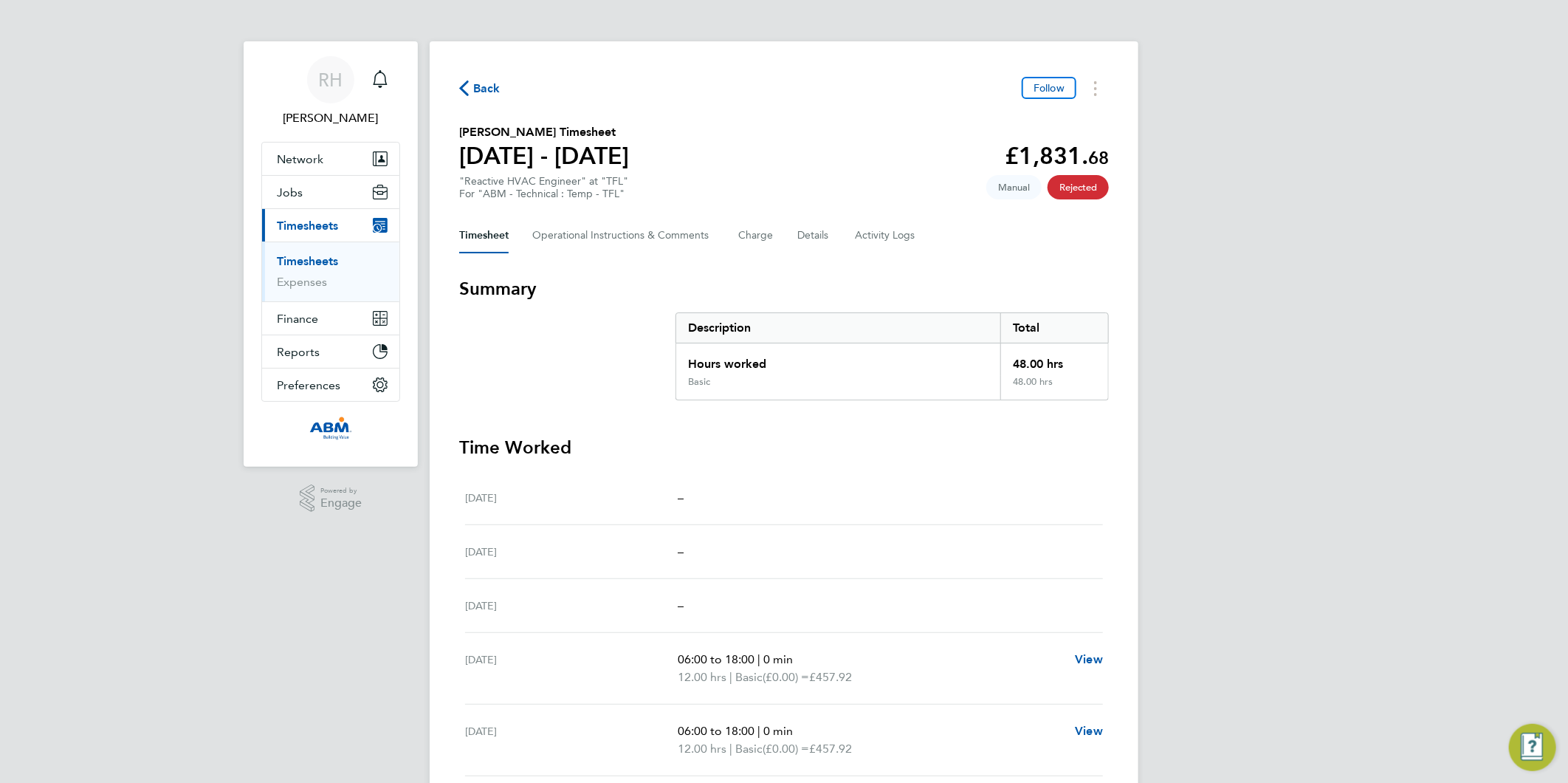
click at [484, 82] on span "Back" at bounding box center [487, 89] width 27 height 18
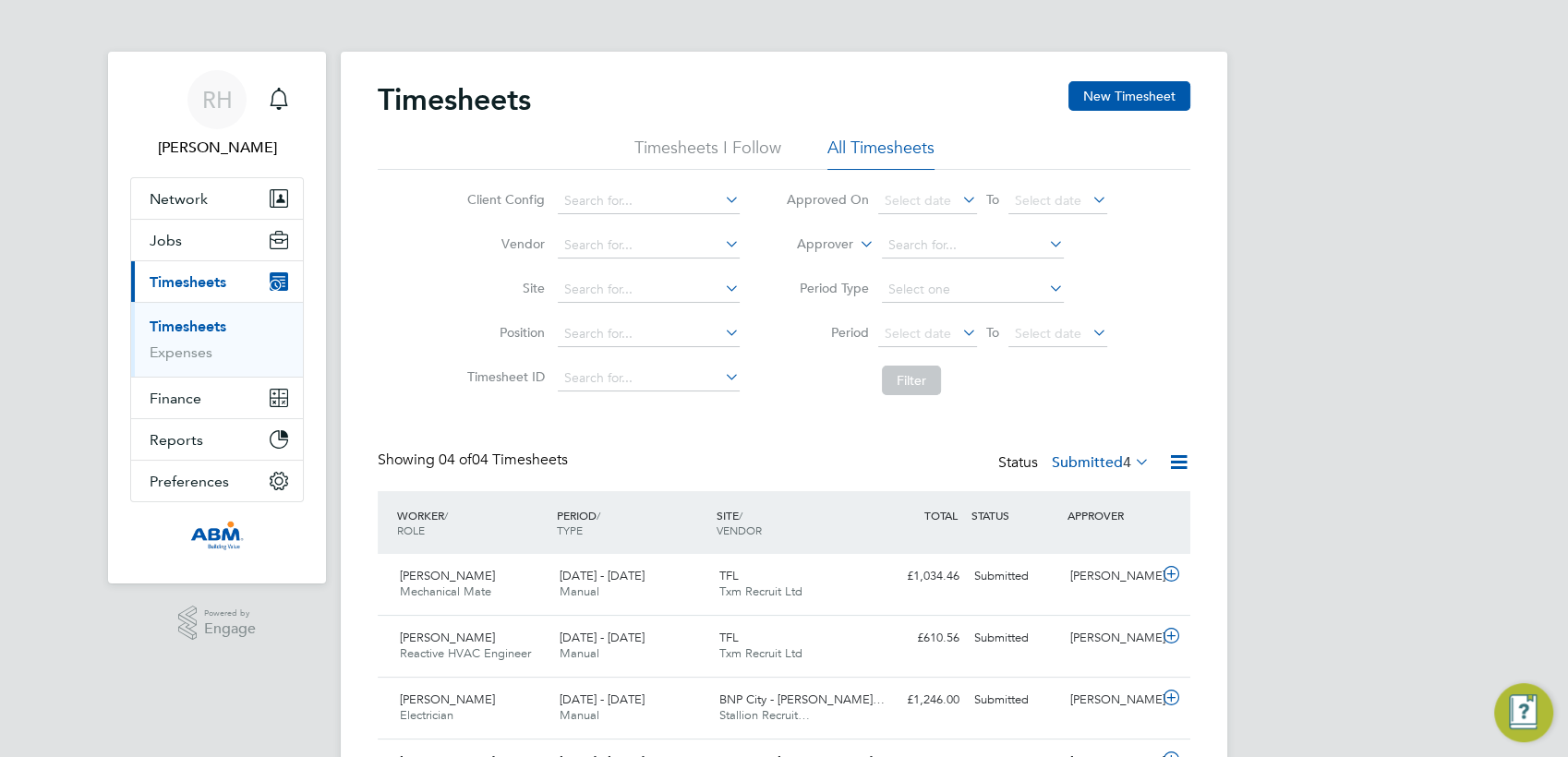
scroll to position [9, 8]
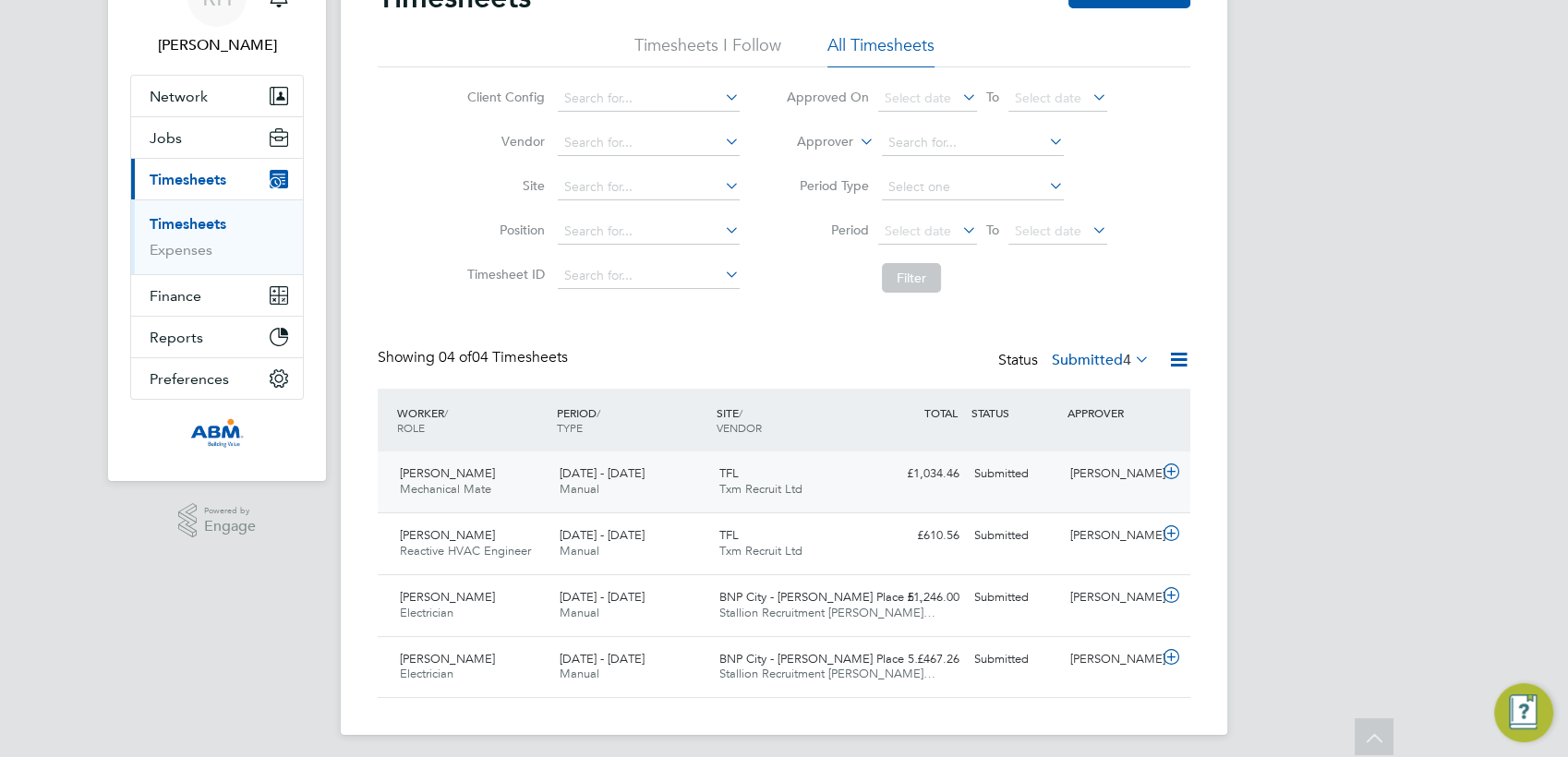
drag, startPoint x: 1166, startPoint y: 472, endPoint x: 1115, endPoint y: 478, distance: 51.4
click at [1166, 472] on icon at bounding box center [1171, 471] width 23 height 15
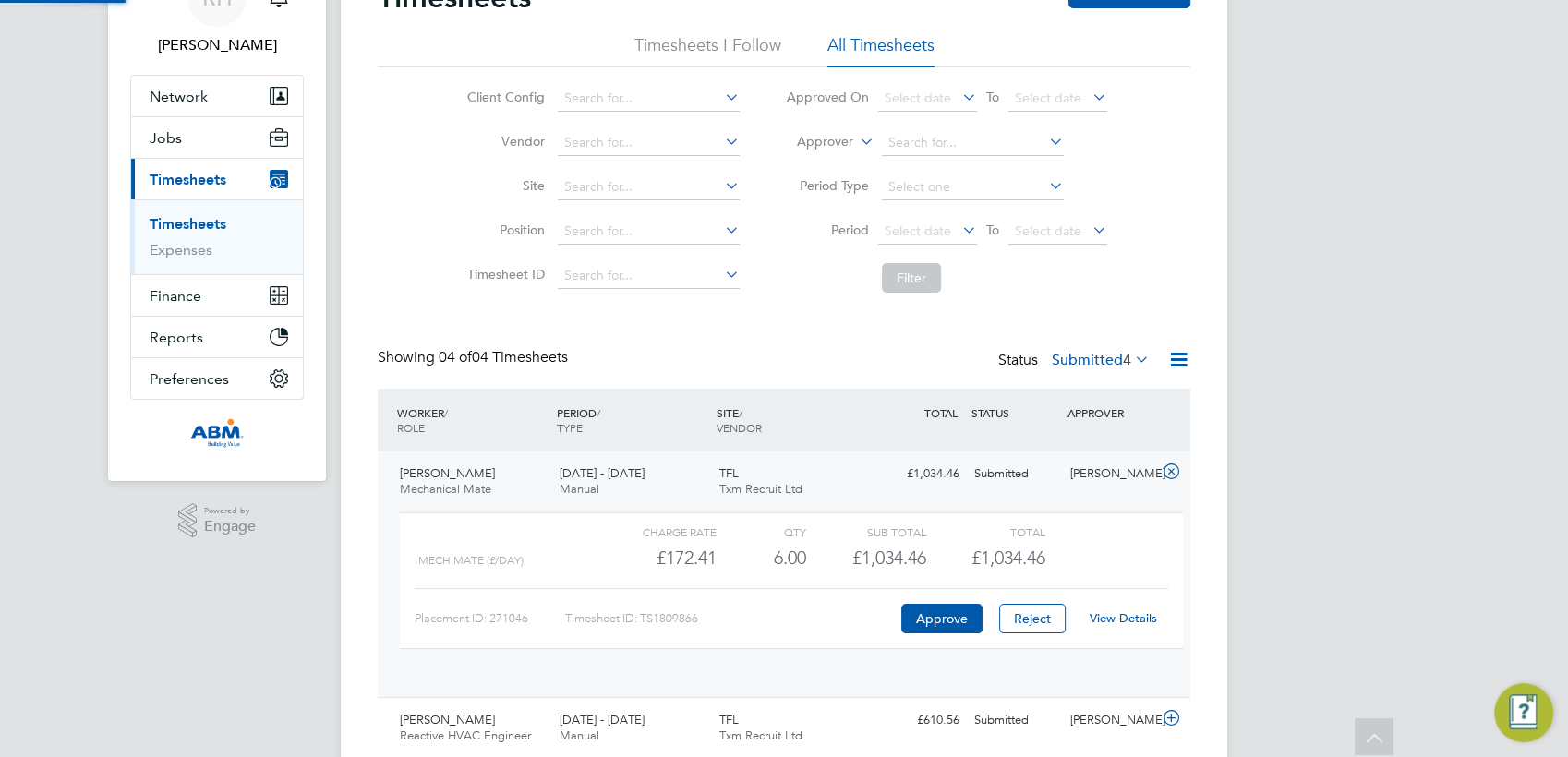
scroll to position [31, 180]
drag, startPoint x: 399, startPoint y: 471, endPoint x: 493, endPoint y: 474, distance: 94.0
click at [493, 474] on div "Claudiu Luca Mechanical Mate 18 - 24 Aug 2025" at bounding box center [473, 481] width 160 height 46
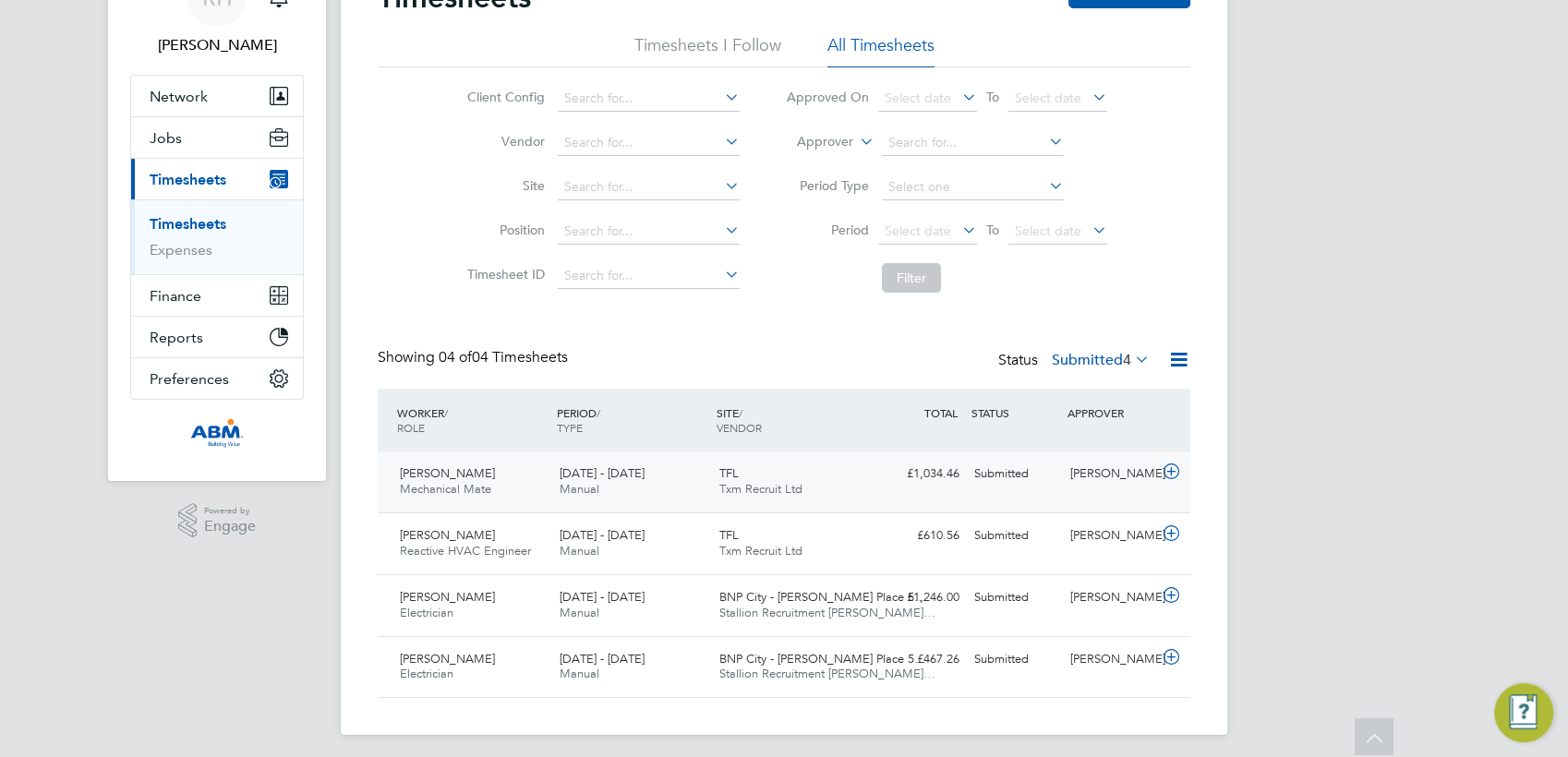
click at [1169, 473] on icon at bounding box center [1171, 471] width 23 height 15
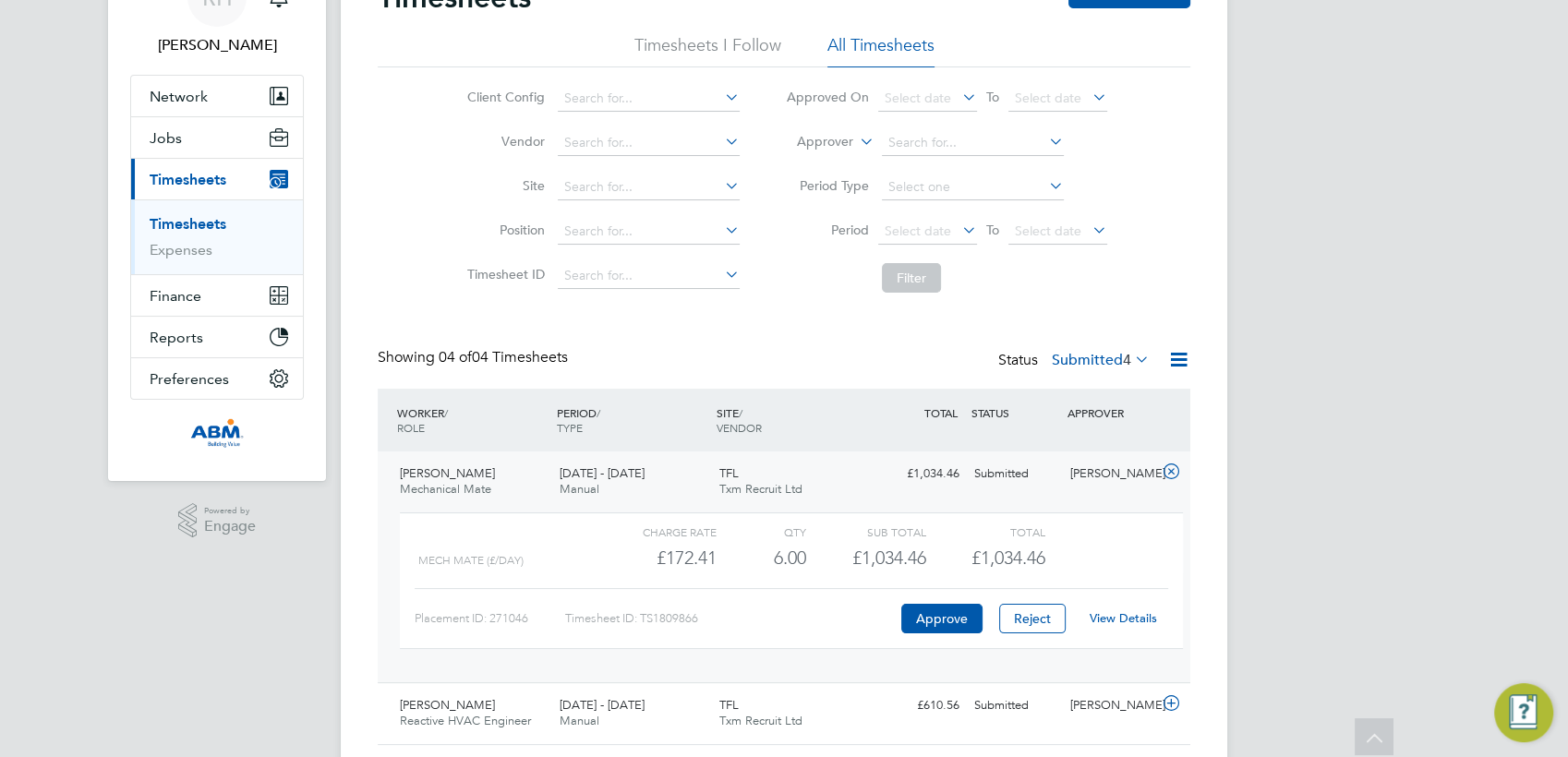
click at [1121, 619] on link "View Details" at bounding box center [1124, 618] width 68 height 16
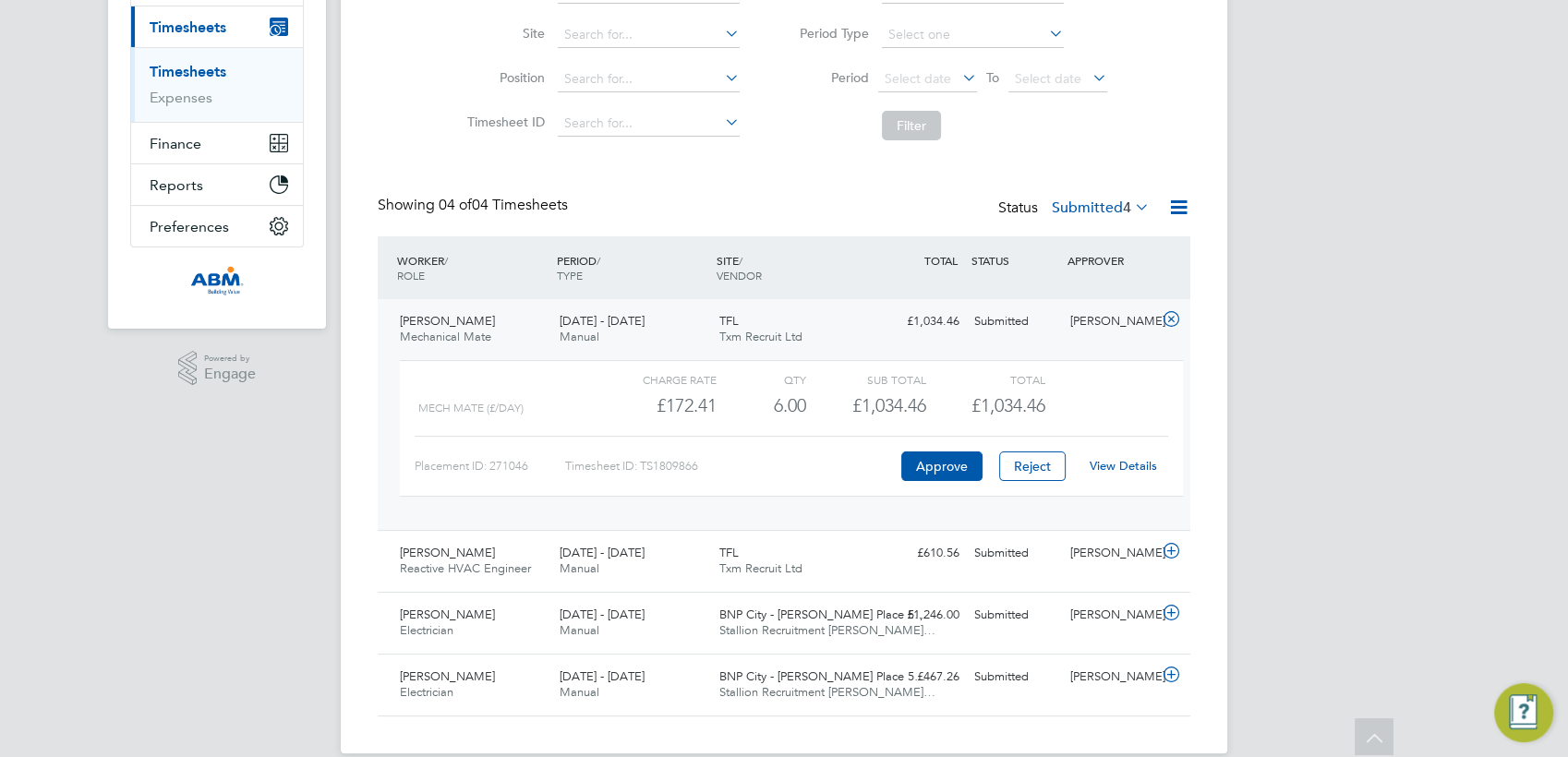
scroll to position [279, 0]
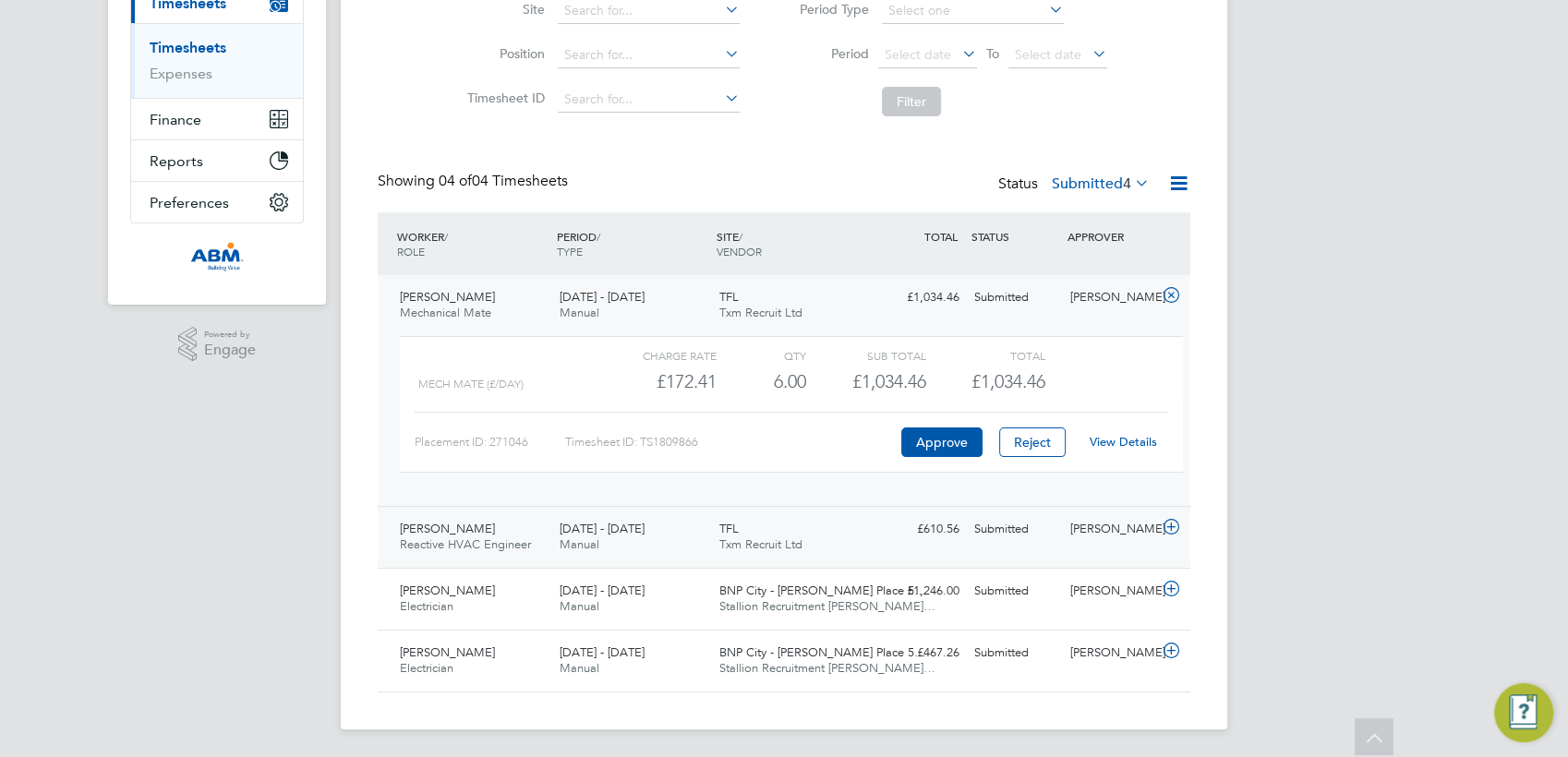
click at [1166, 528] on icon at bounding box center [1171, 527] width 23 height 15
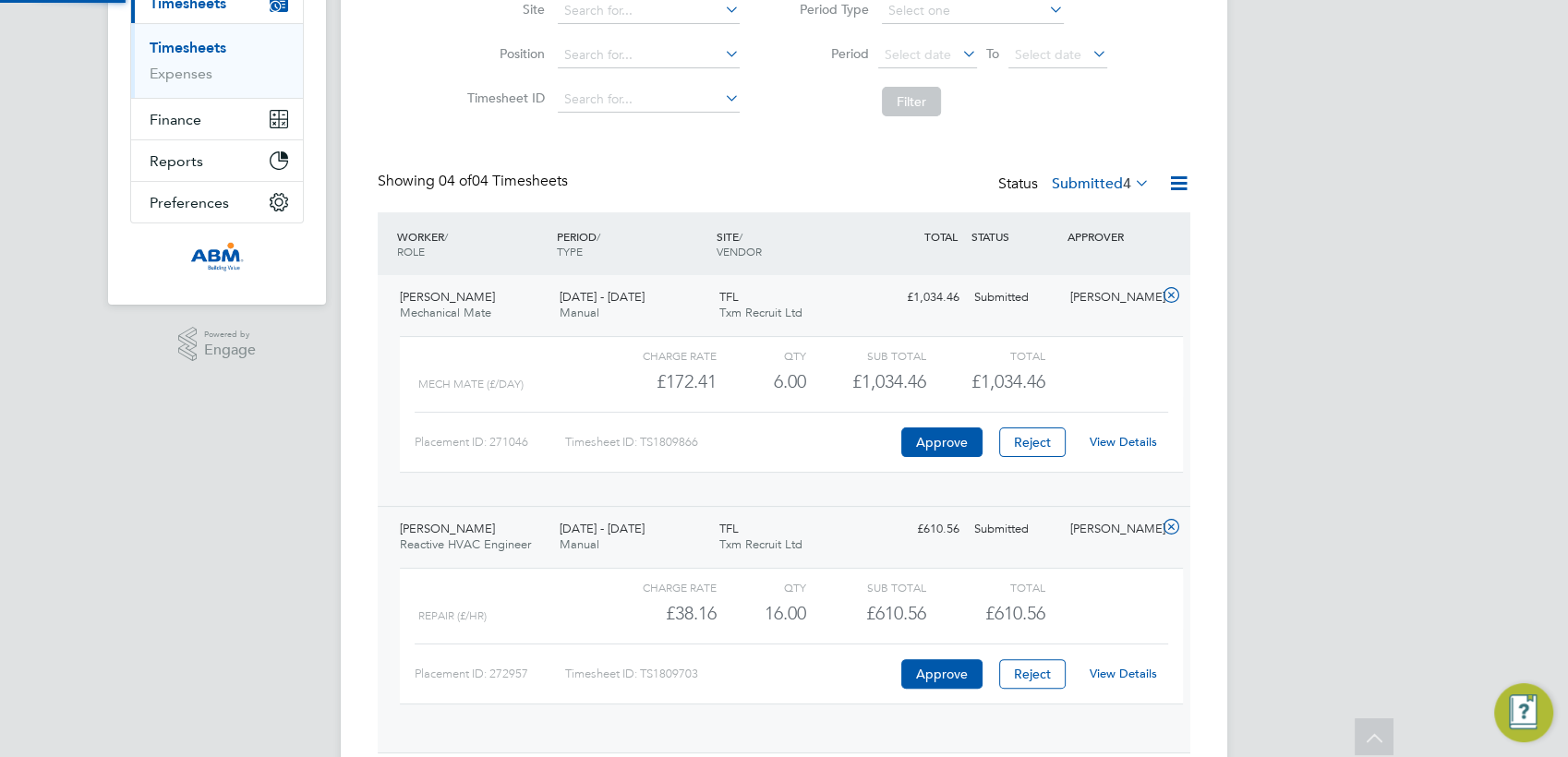
scroll to position [31, 180]
click at [1122, 676] on link "View Details" at bounding box center [1124, 673] width 68 height 16
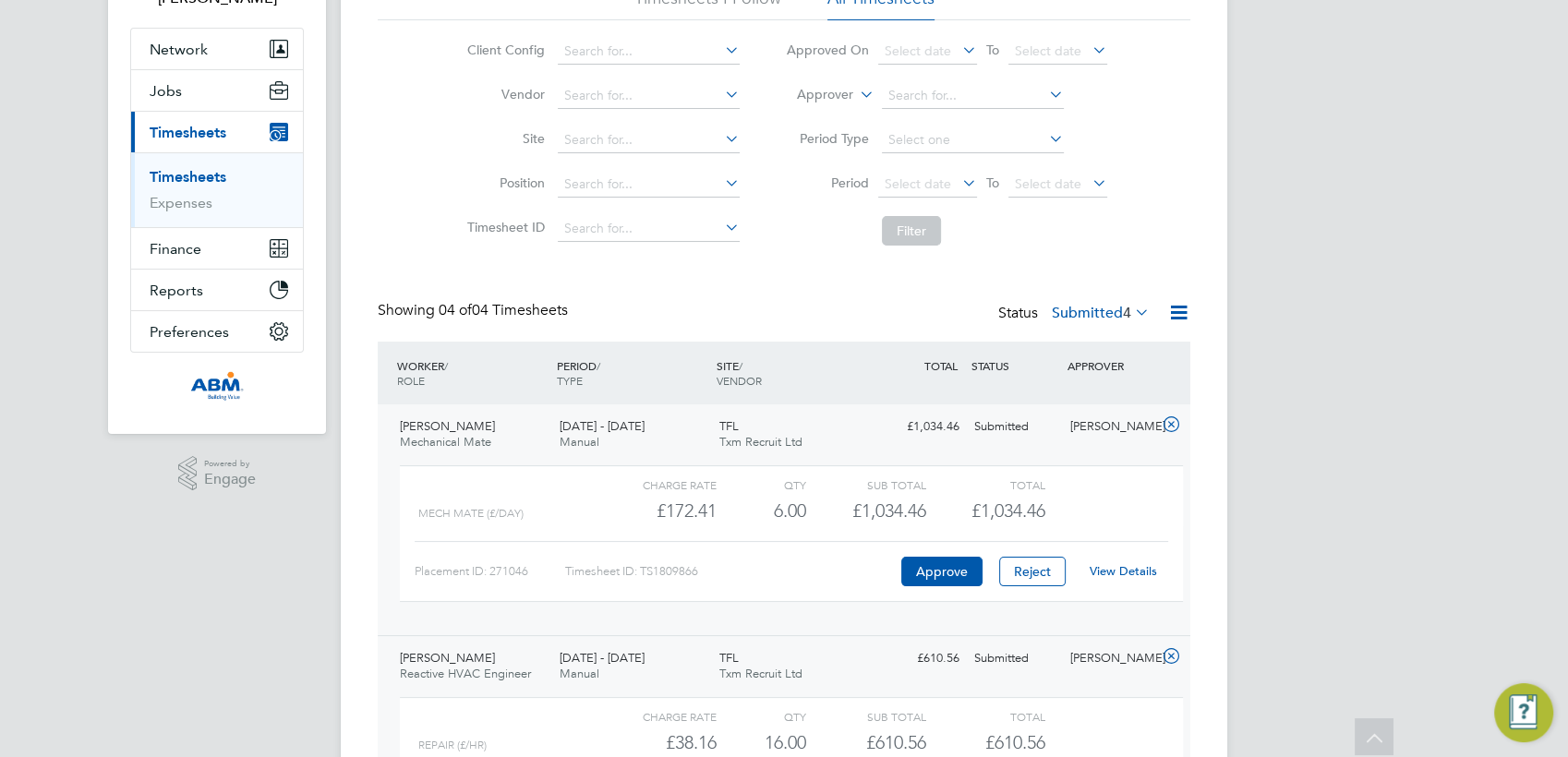
scroll to position [0, 0]
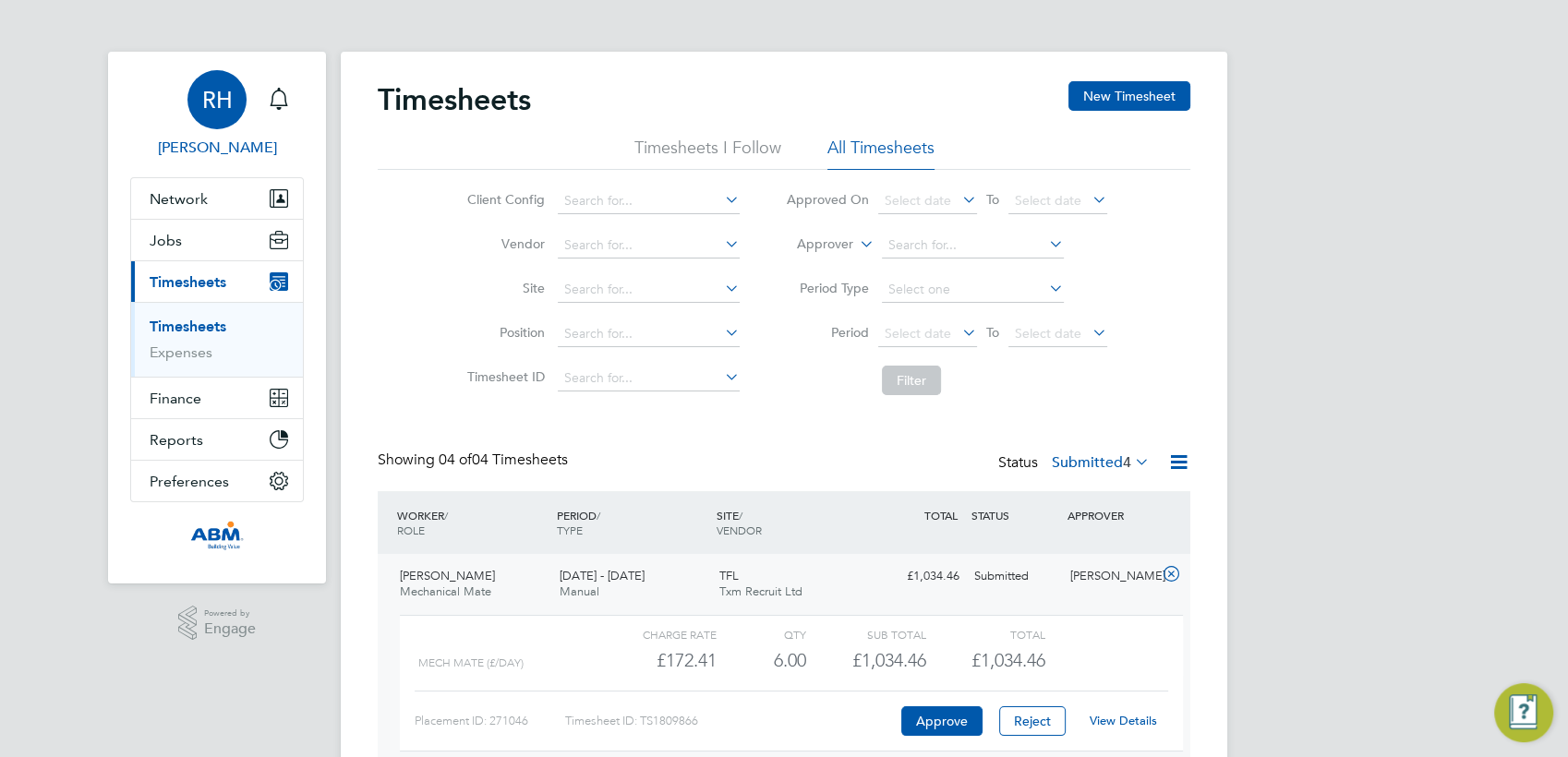
drag, startPoint x: 218, startPoint y: 107, endPoint x: 235, endPoint y: 112, distance: 17.7
click at [218, 107] on span "RH" at bounding box center [217, 100] width 30 height 24
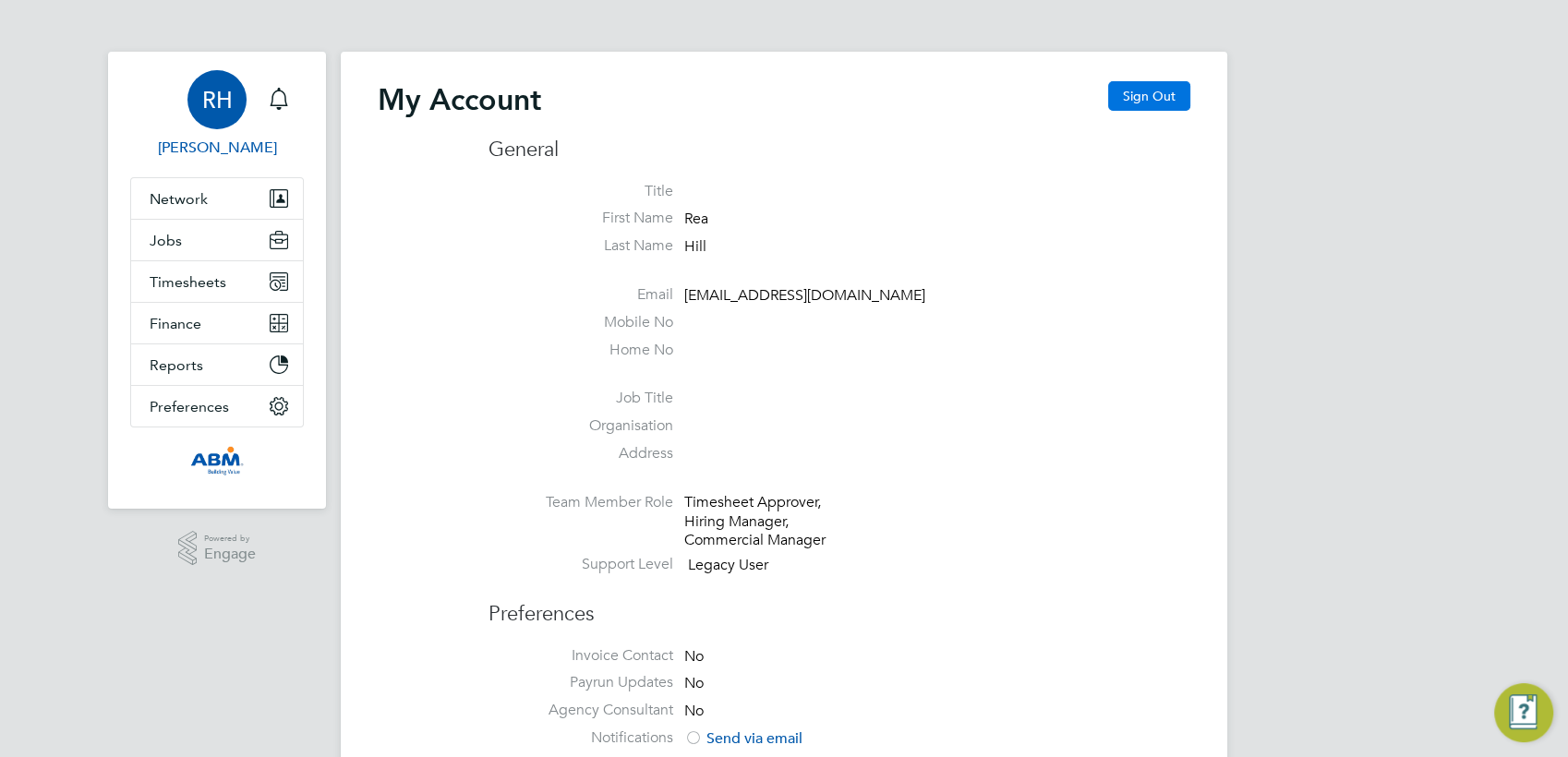
click at [1118, 109] on button "Sign Out" at bounding box center [1148, 95] width 82 height 29
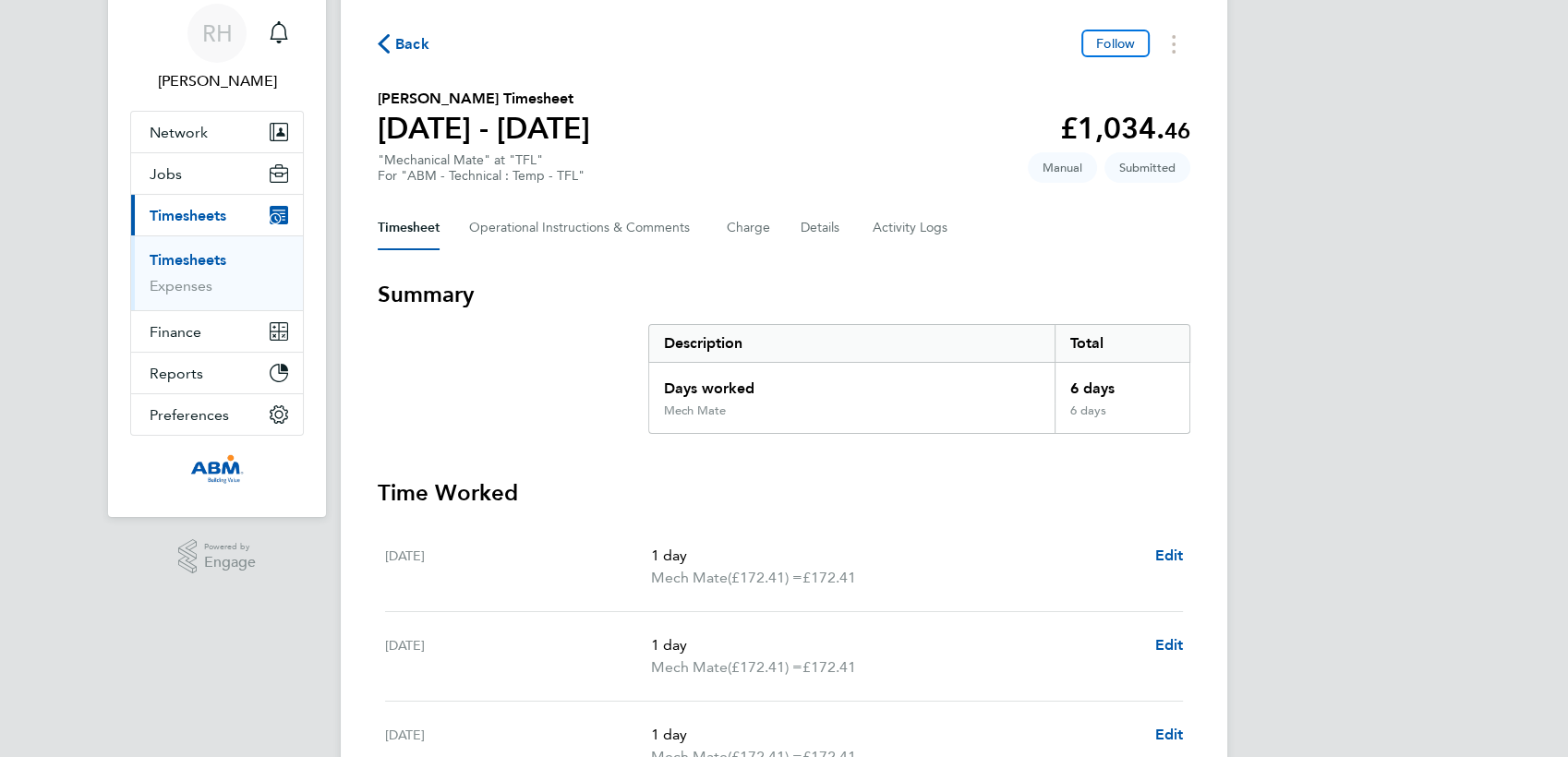
scroll to position [102, 0]
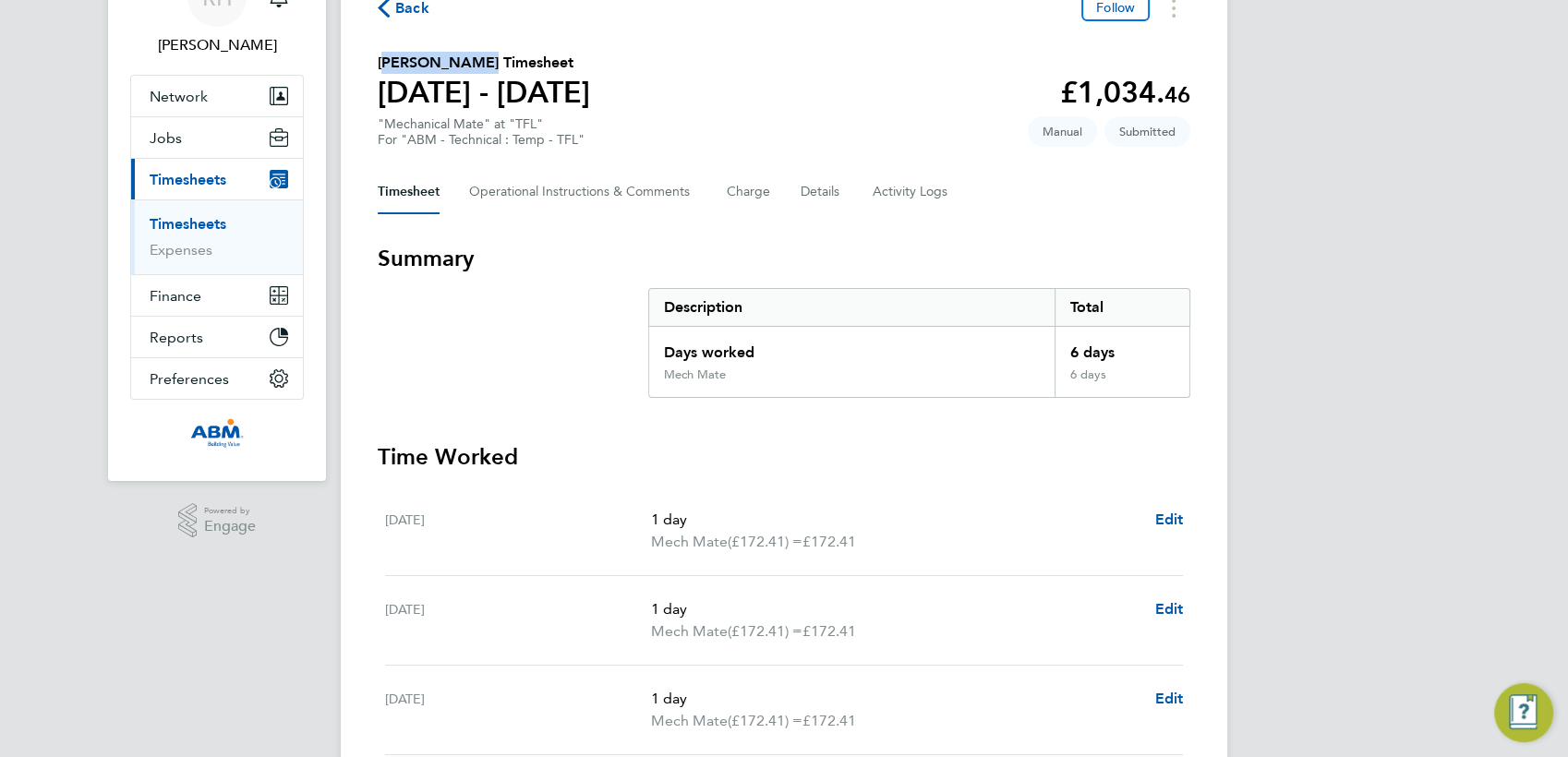
drag, startPoint x: 377, startPoint y: 62, endPoint x: 460, endPoint y: 70, distance: 83.4
click at [460, 70] on div "Back Follow [PERSON_NAME] Timesheet [DATE] - [DATE] £1,034. 46 "Mechanical Mate…" at bounding box center [784, 586] width 886 height 1275
copy h2 "[PERSON_NAME]"
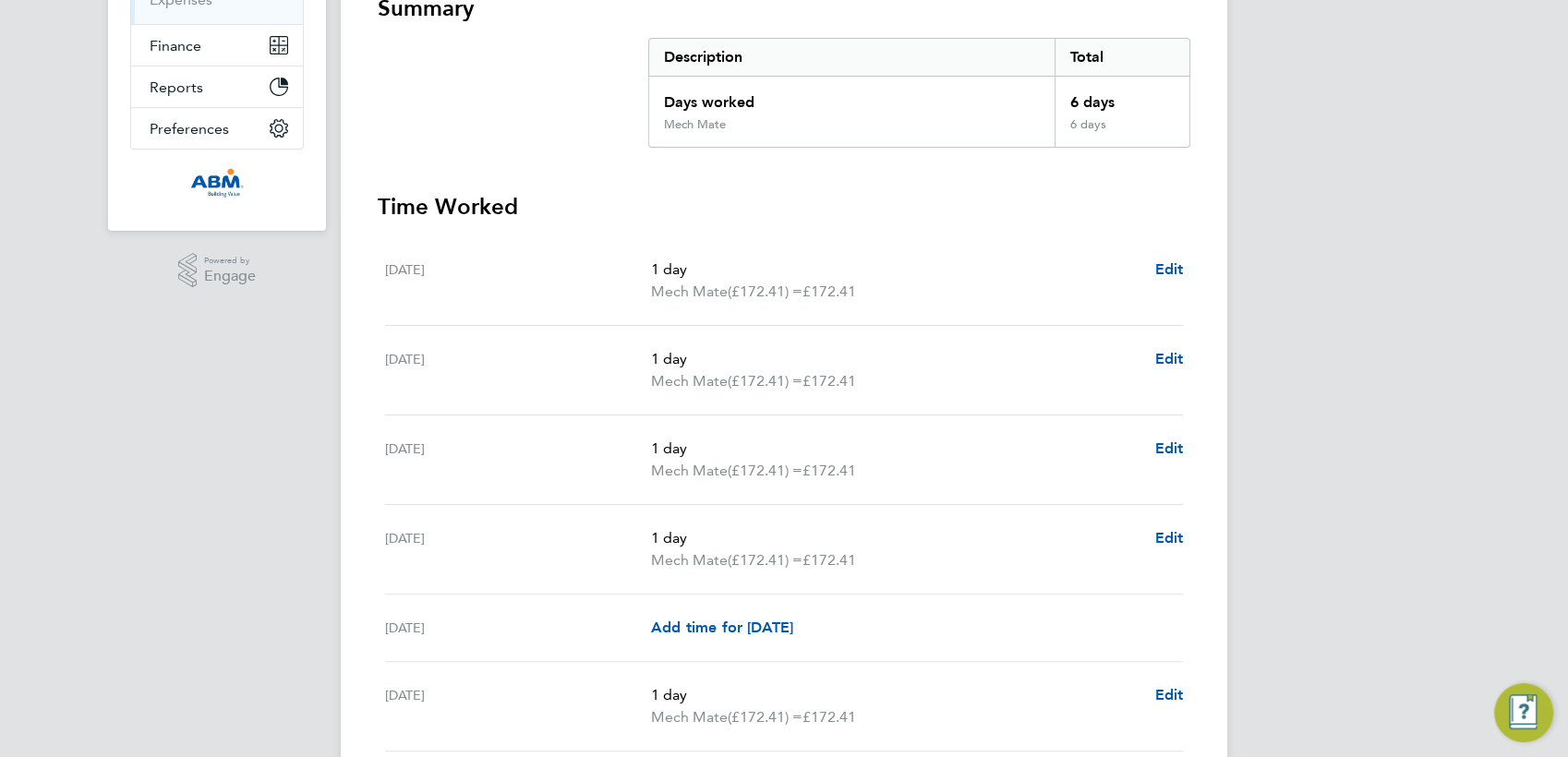
scroll to position [186, 0]
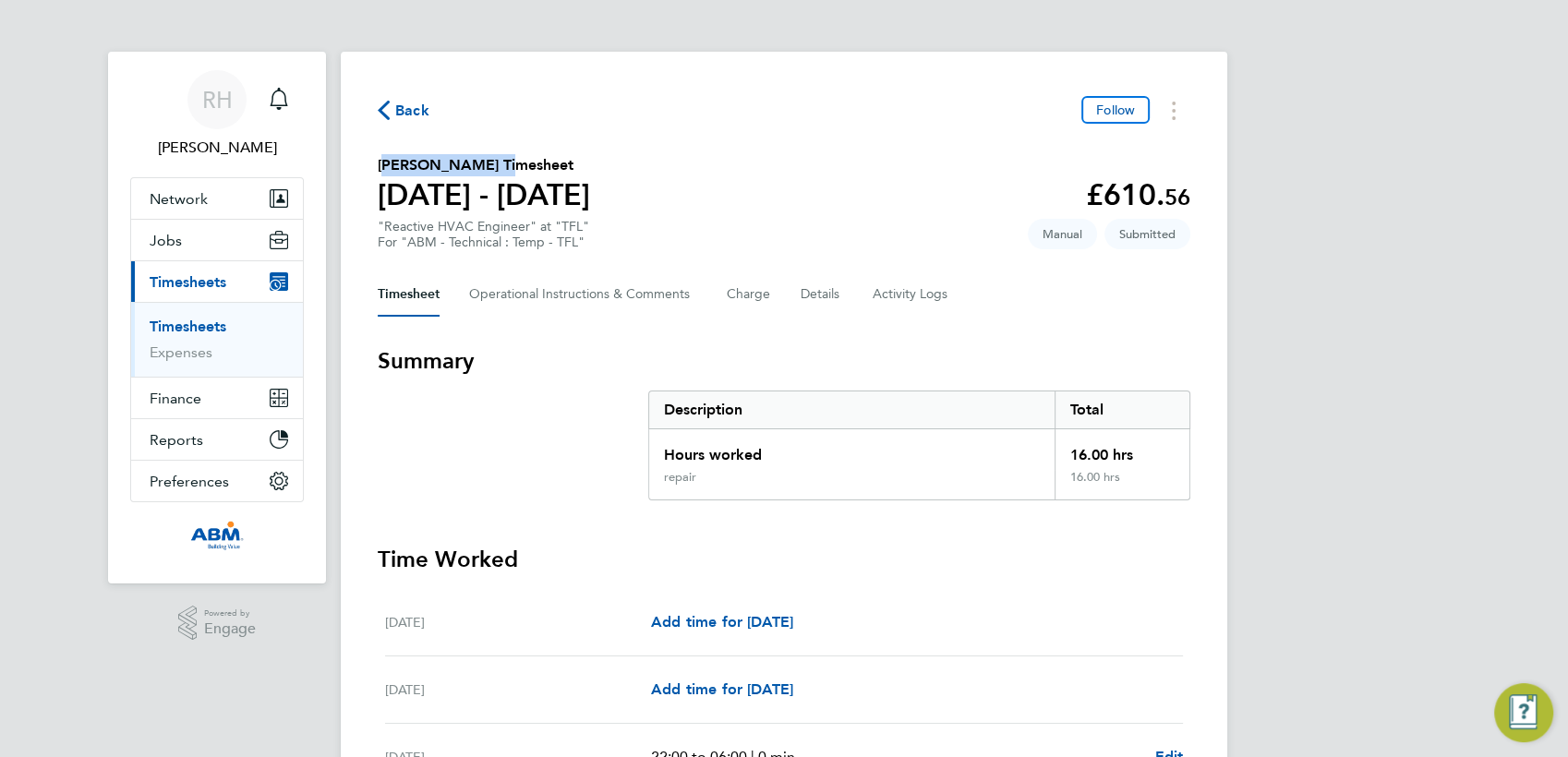
drag, startPoint x: 489, startPoint y: 167, endPoint x: 377, endPoint y: 164, distance: 112.0
click at [378, 164] on h2 "[PERSON_NAME] Timesheet" at bounding box center [484, 165] width 212 height 23
copy h2 "[PERSON_NAME]"
click at [385, 99] on button "Back" at bounding box center [403, 110] width 52 height 23
